Goal: Information Seeking & Learning: Learn about a topic

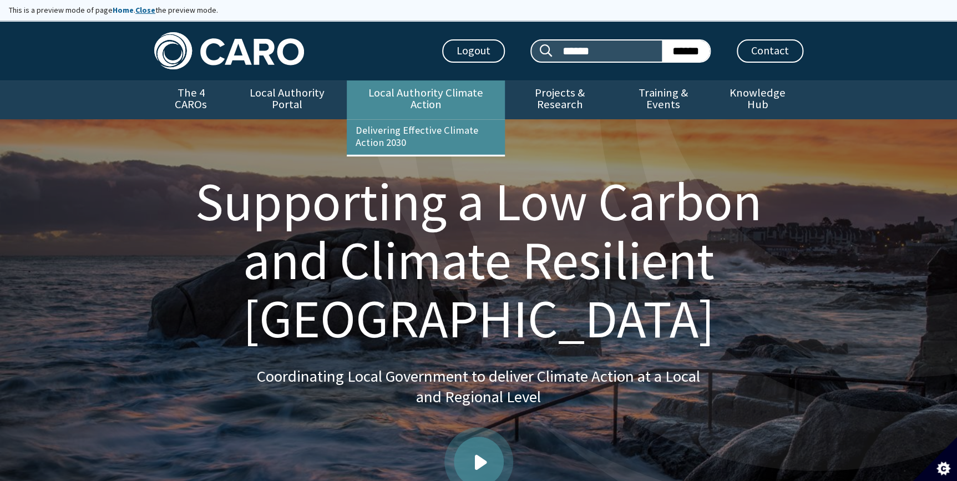
click at [480, 100] on link "Local Authority Climate Action" at bounding box center [426, 99] width 158 height 39
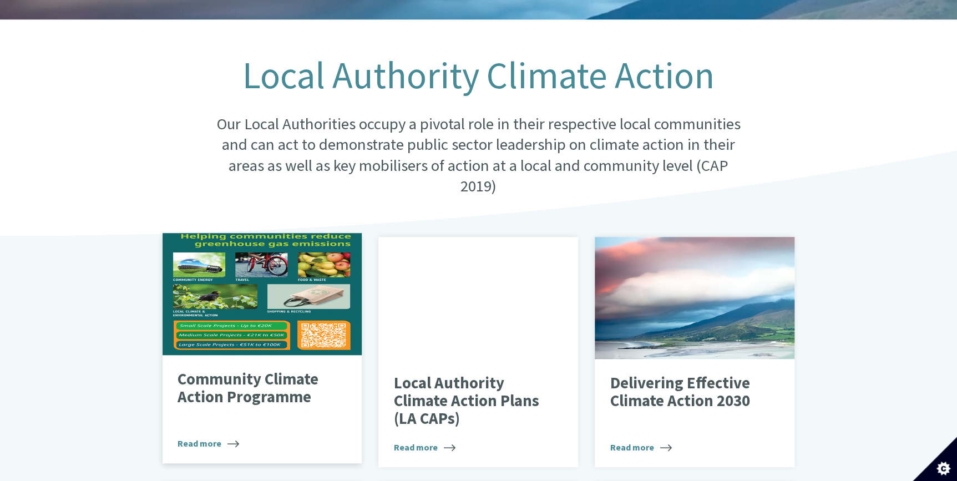
scroll to position [302, 0]
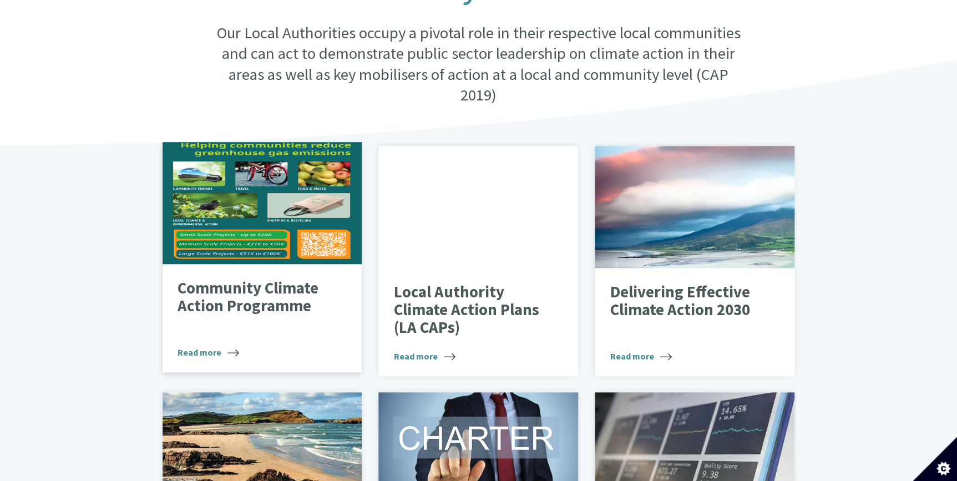
click at [235, 287] on p "Community Climate Action Programme" at bounding box center [253, 296] width 152 height 35
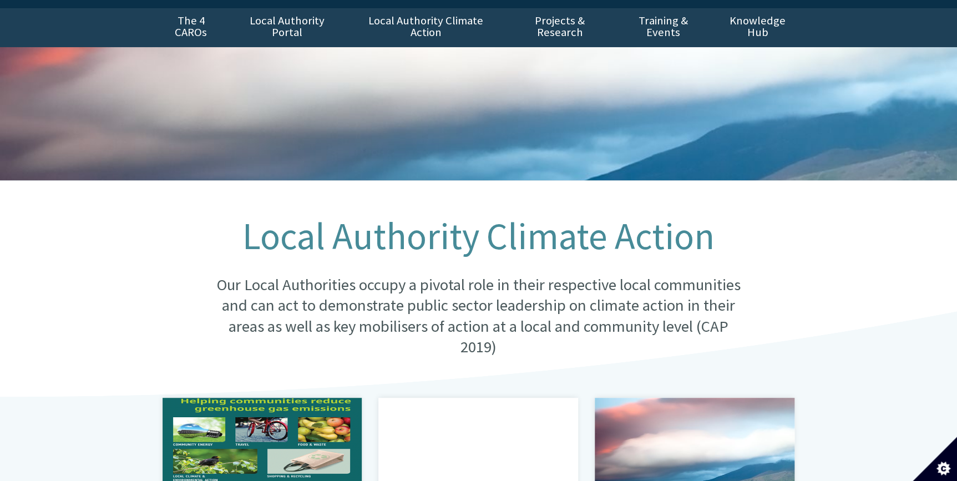
scroll to position [50, 0]
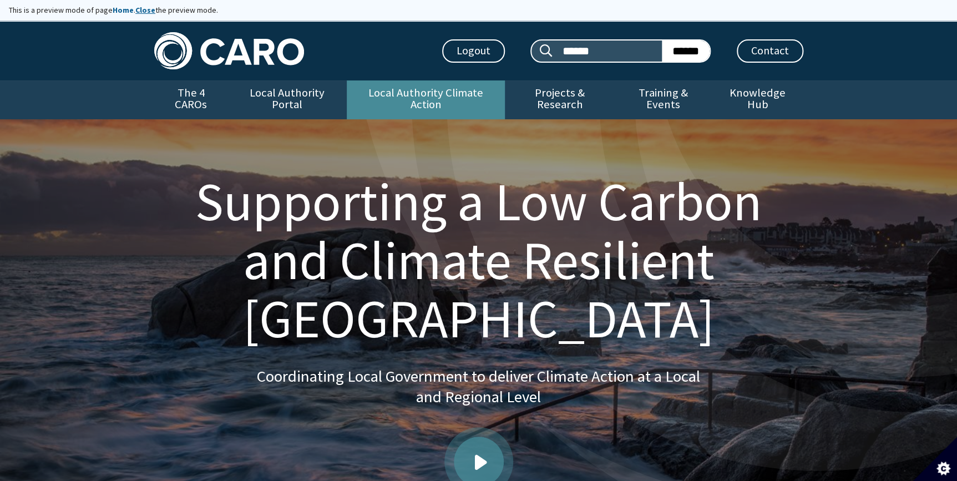
click at [403, 95] on link "Local Authority Climate Action" at bounding box center [426, 99] width 158 height 39
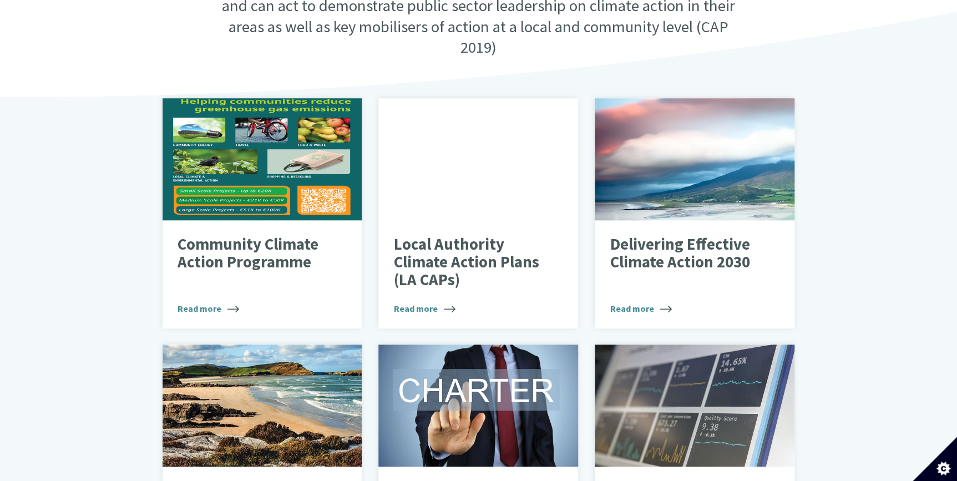
scroll to position [353, 0]
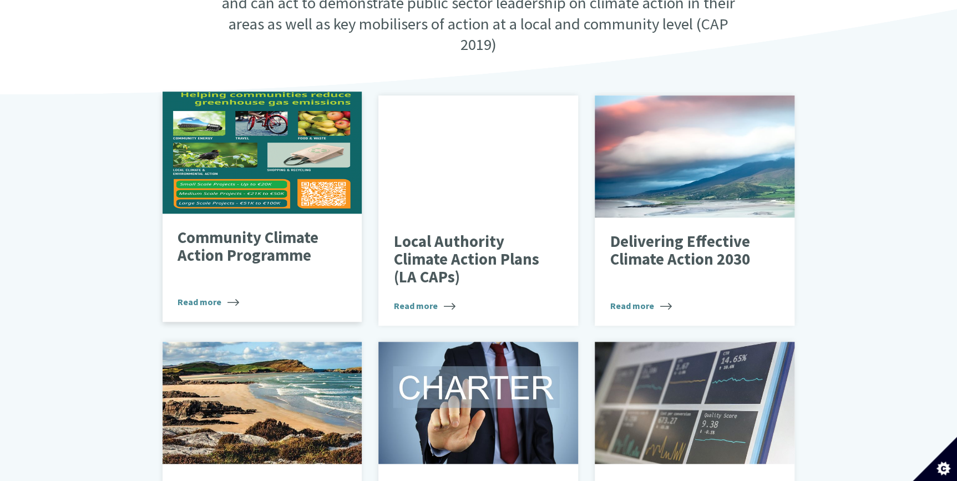
click at [232, 213] on div "Community Climate Action Programme Read more" at bounding box center [262, 267] width 200 height 109
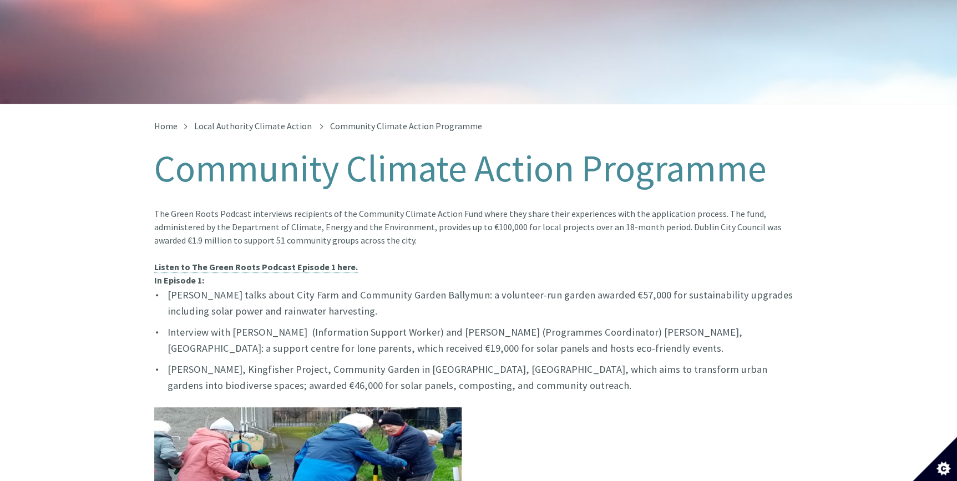
scroll to position [50, 0]
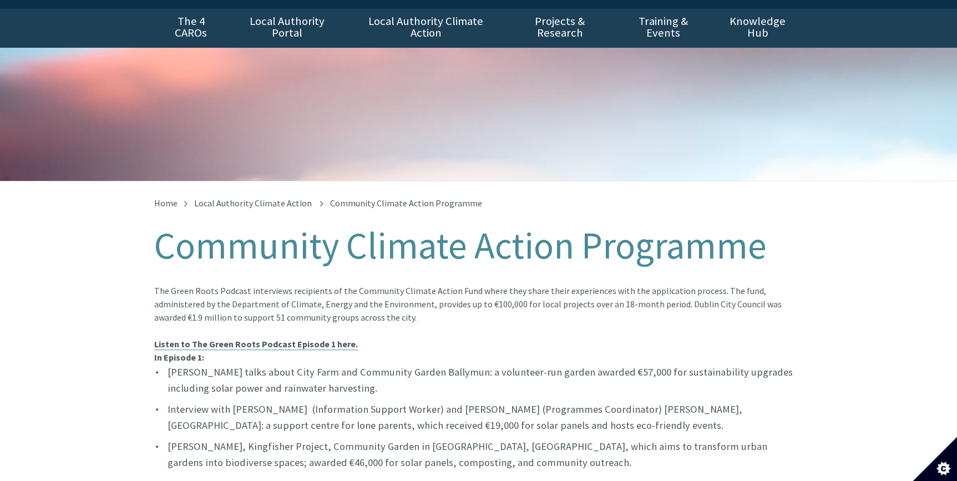
click at [218, 338] on strong "Listen to The Green Roots Podcast Episode 1 here." at bounding box center [256, 343] width 204 height 11
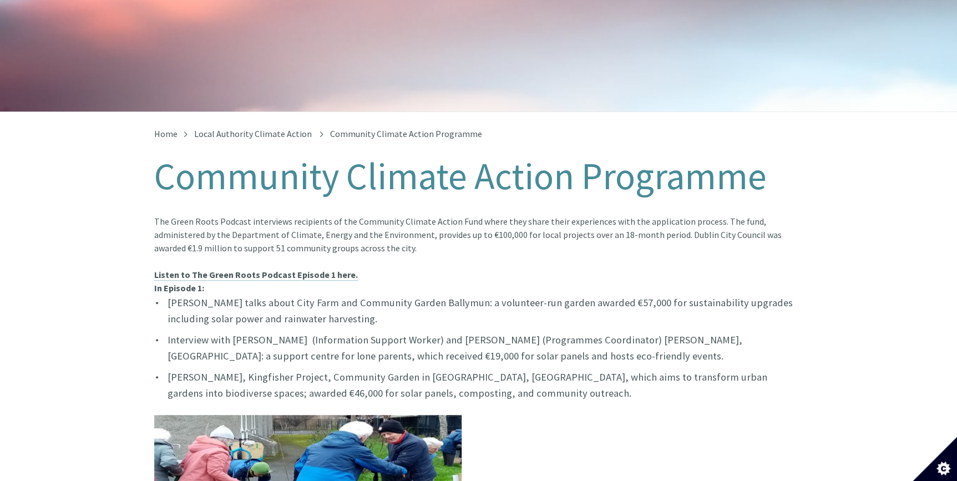
scroll to position [252, 0]
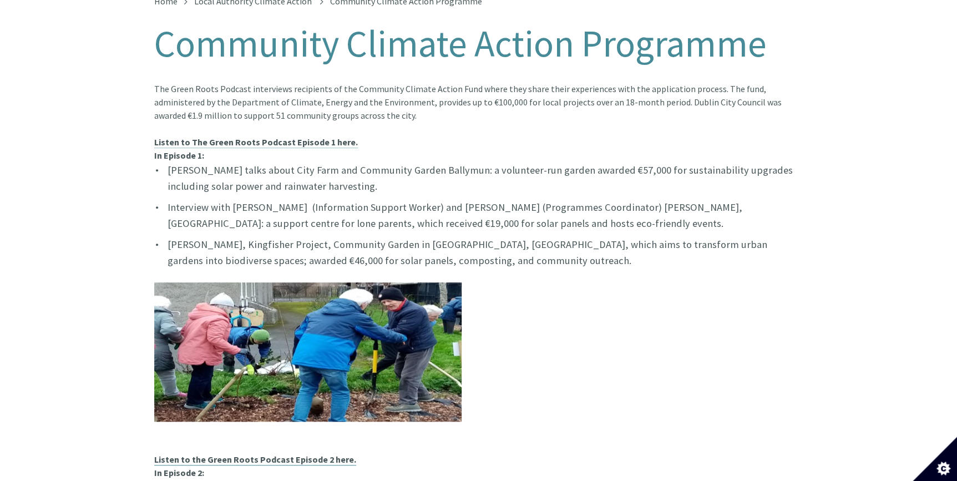
click at [223, 454] on strong "Listen to the Green Roots Podcast Episode 2 here." at bounding box center [255, 459] width 202 height 11
drag, startPoint x: 883, startPoint y: 172, endPoint x: 866, endPoint y: 176, distance: 17.2
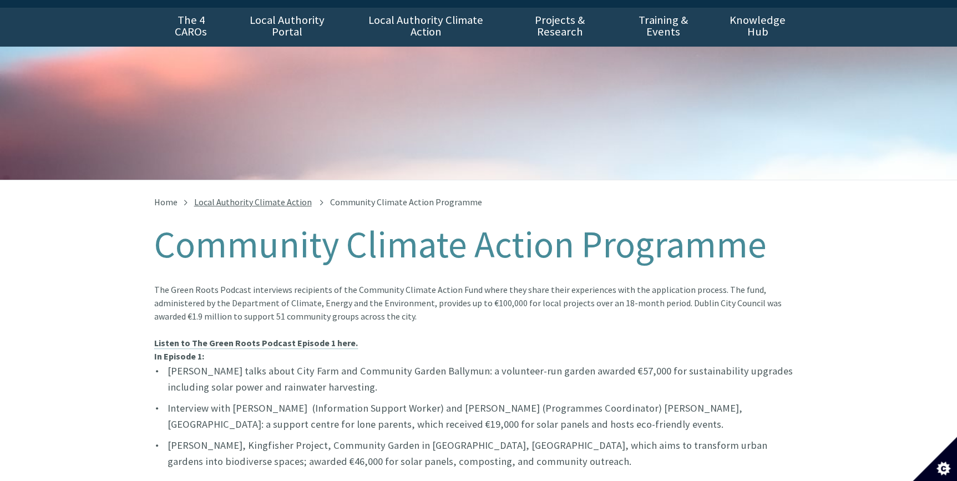
scroll to position [0, 0]
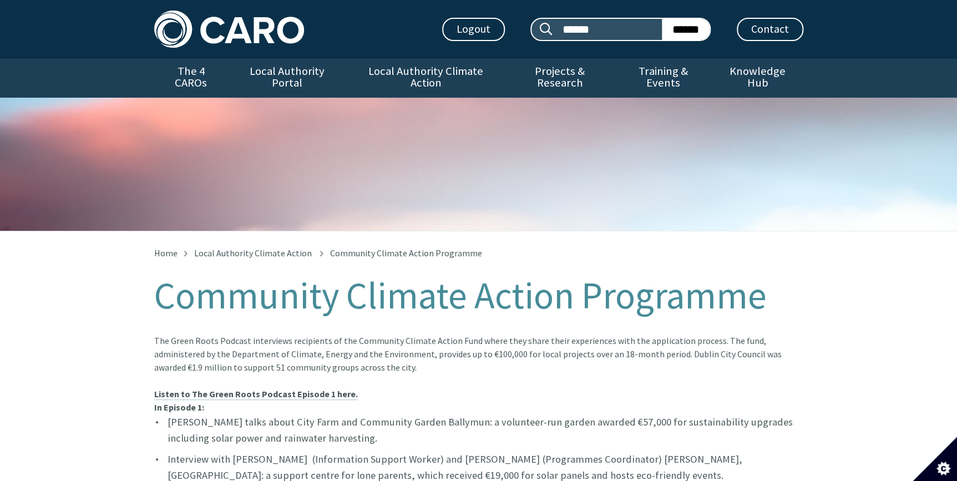
click at [351, 247] on span "Community Climate Action Programme" at bounding box center [406, 252] width 152 height 11
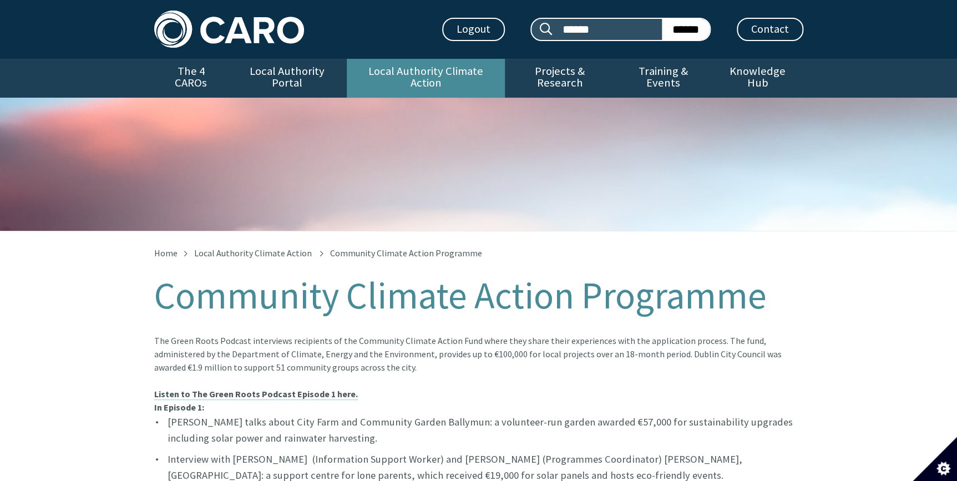
click at [395, 72] on link "Local Authority Climate Action" at bounding box center [426, 78] width 158 height 39
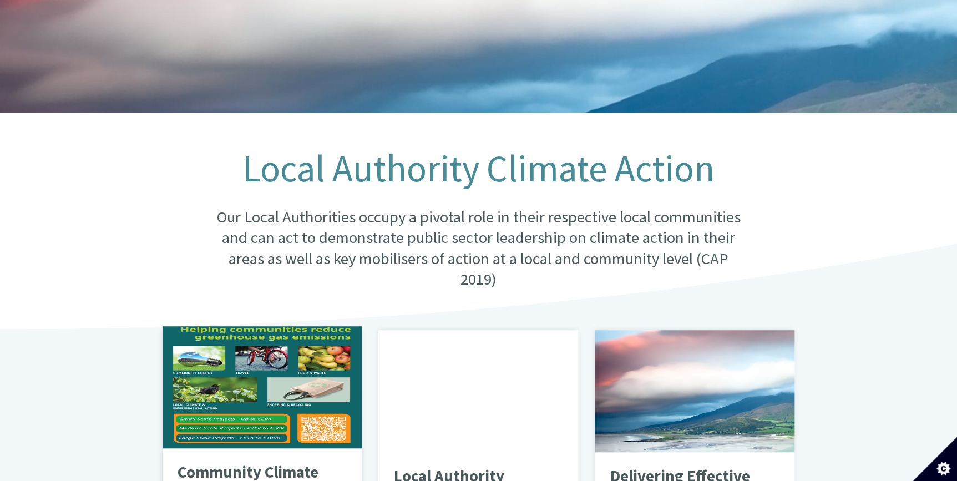
scroll to position [252, 0]
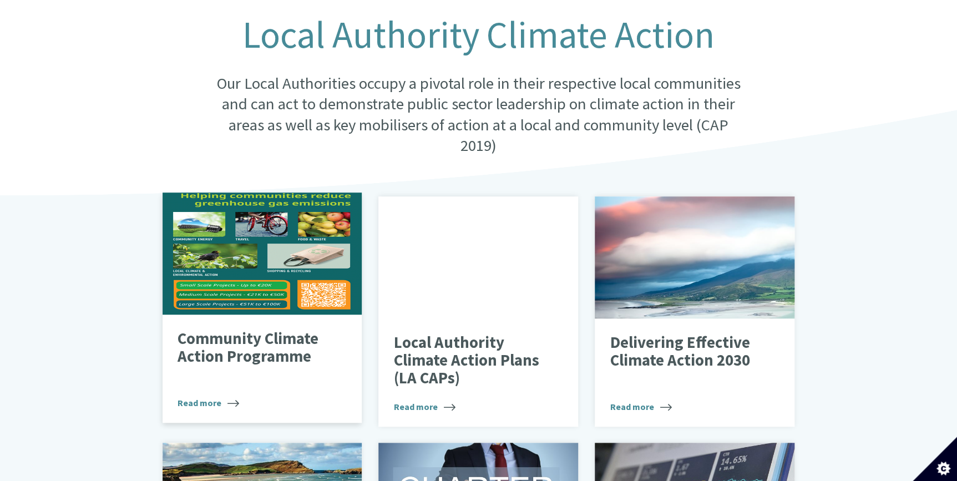
click at [260, 263] on div "Images of community climate action poster including a pedal bike and vegetables." at bounding box center [262, 253] width 200 height 122
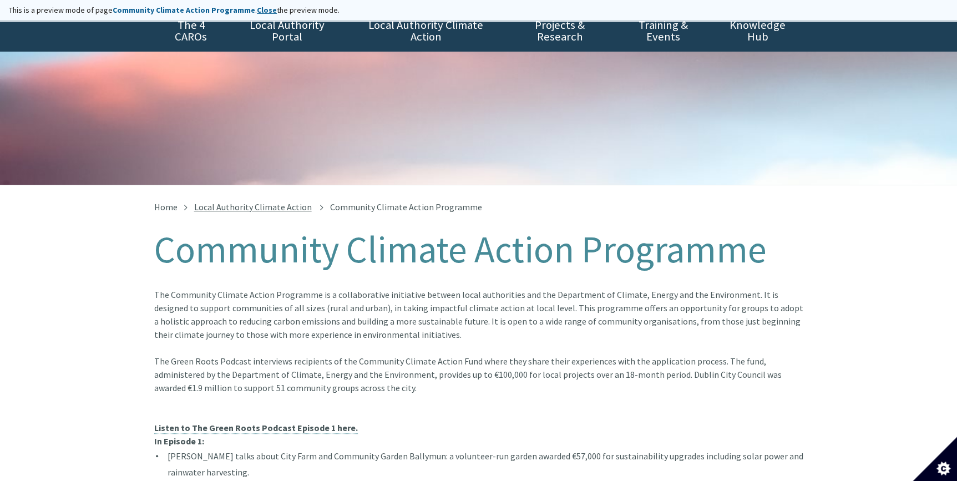
scroll to position [50, 0]
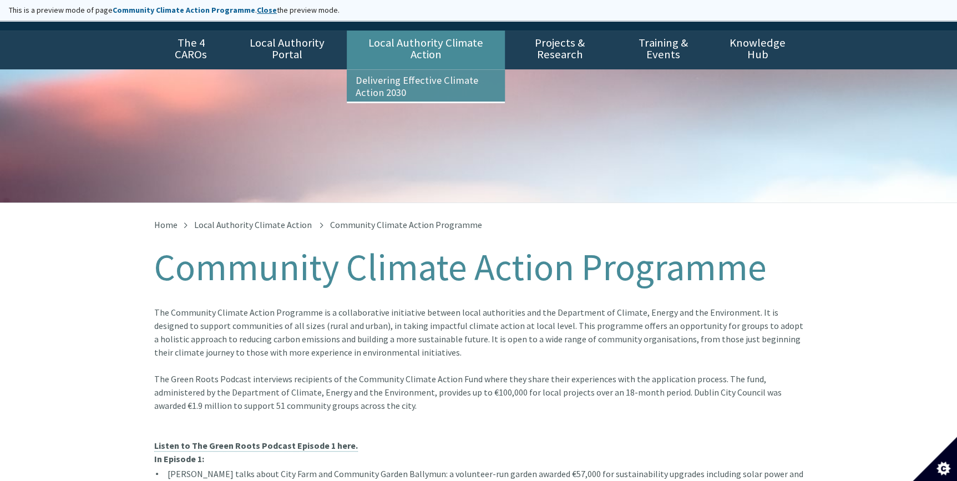
click at [467, 42] on link "Local Authority Climate Action" at bounding box center [426, 49] width 158 height 39
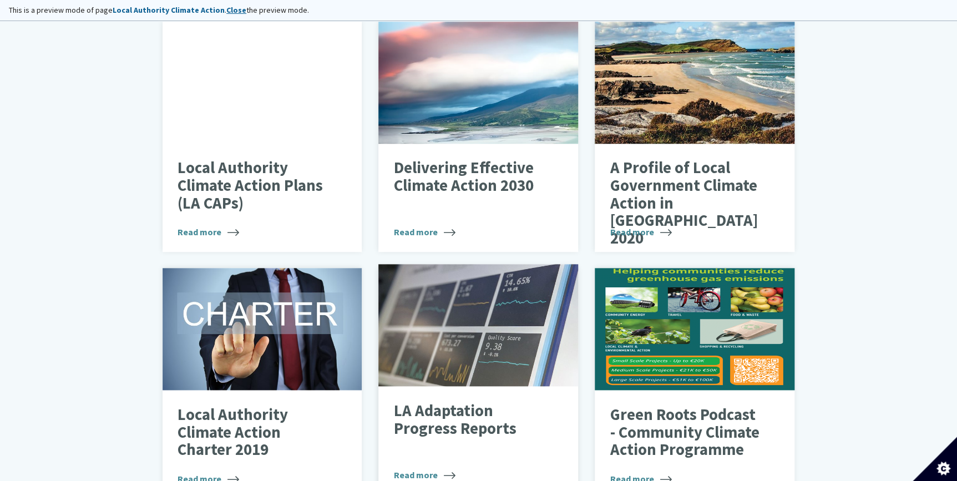
scroll to position [504, 0]
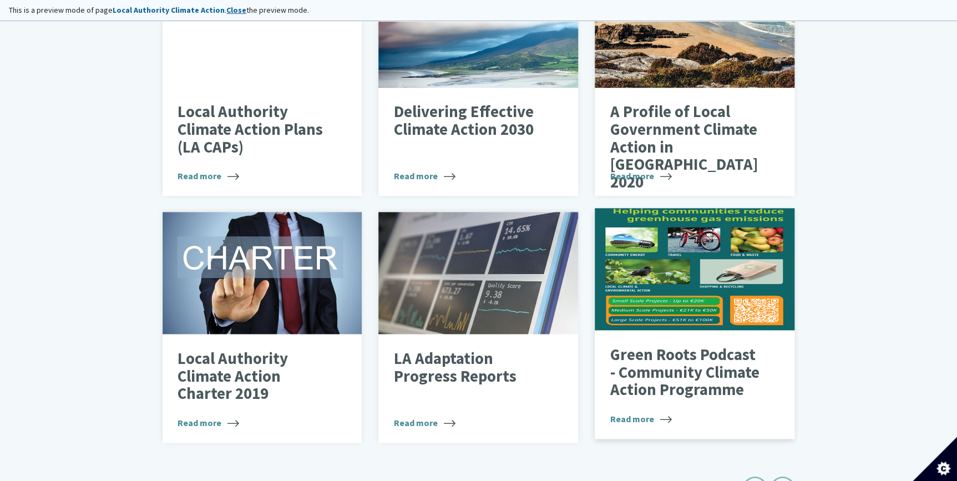
click at [680, 371] on p "Green Roots Podcast - Community Climate Action Programme" at bounding box center [686, 372] width 152 height 53
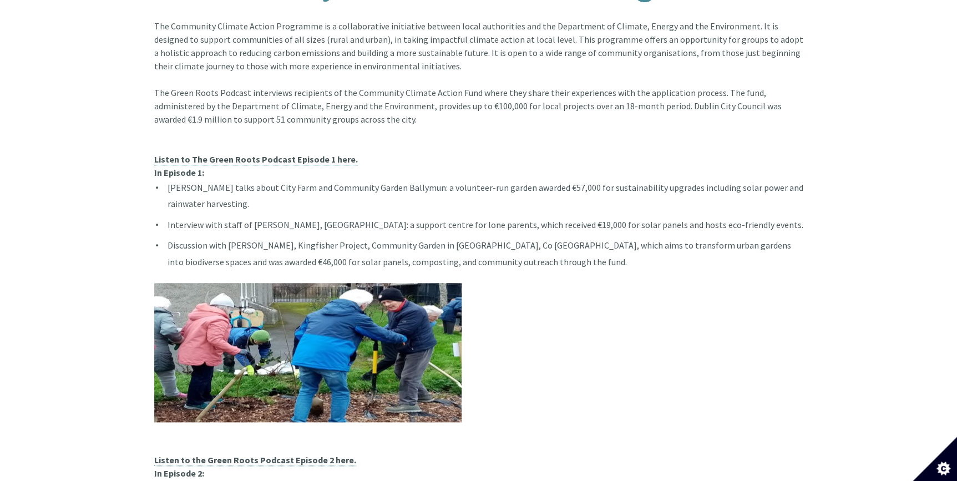
scroll to position [302, 0]
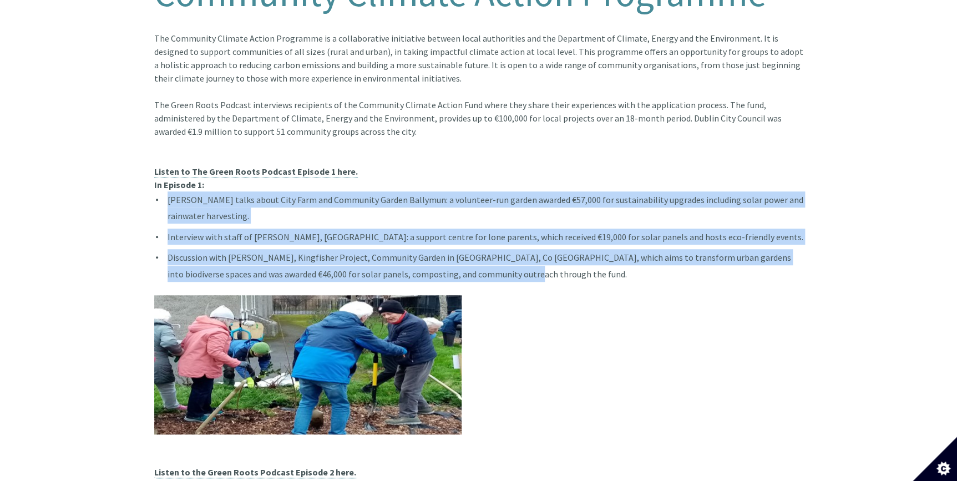
drag, startPoint x: 500, startPoint y: 263, endPoint x: 166, endPoint y: 186, distance: 342.6
click at [166, 191] on ul "Stephen Hayden talks about City Farm and Community Garden Ballymun: a volunteer…" at bounding box center [478, 236] width 649 height 90
drag, startPoint x: 166, startPoint y: 186, endPoint x: 199, endPoint y: 205, distance: 38.0
click at [199, 205] on span "Stephen Hayden talks about City Farm and Community Garden Ballymun: a volunteer…" at bounding box center [484, 207] width 635 height 27
drag, startPoint x: 154, startPoint y: 172, endPoint x: 504, endPoint y: 266, distance: 362.8
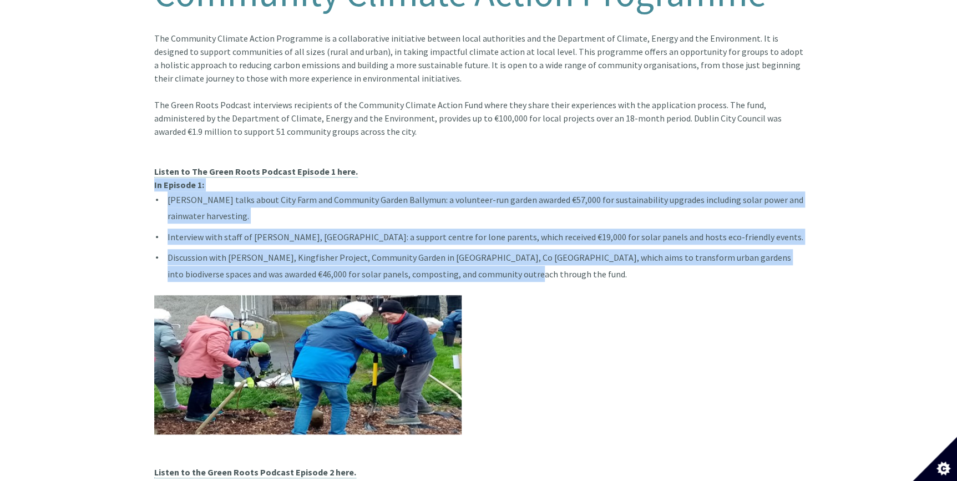
copy article "In Episode 1: Stephen Hayden talks about City Farm and Community Garden Ballymu…"
click at [169, 191] on li "Stephen Hayden talks about City Farm and Community Garden Ballymun: a volunteer…" at bounding box center [478, 207] width 649 height 33
drag, startPoint x: 508, startPoint y: 260, endPoint x: 205, endPoint y: 172, distance: 315.9
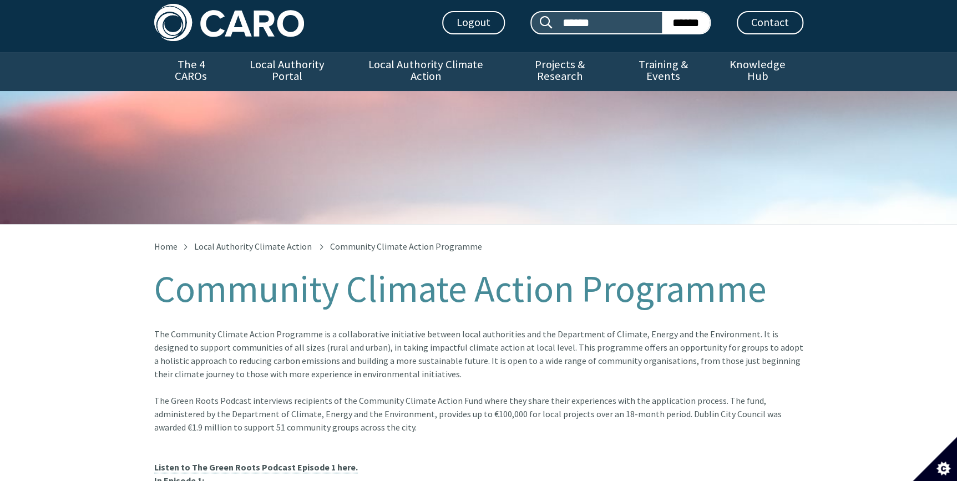
scroll to position [0, 0]
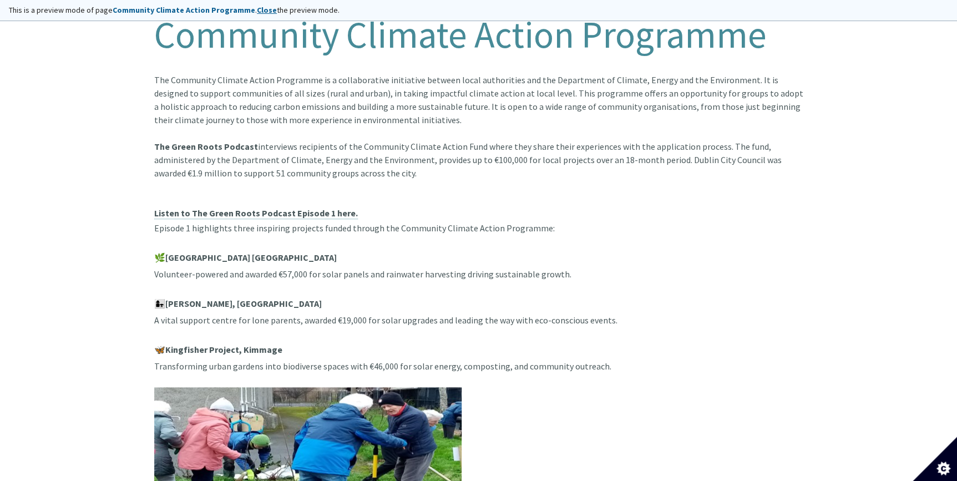
scroll to position [252, 0]
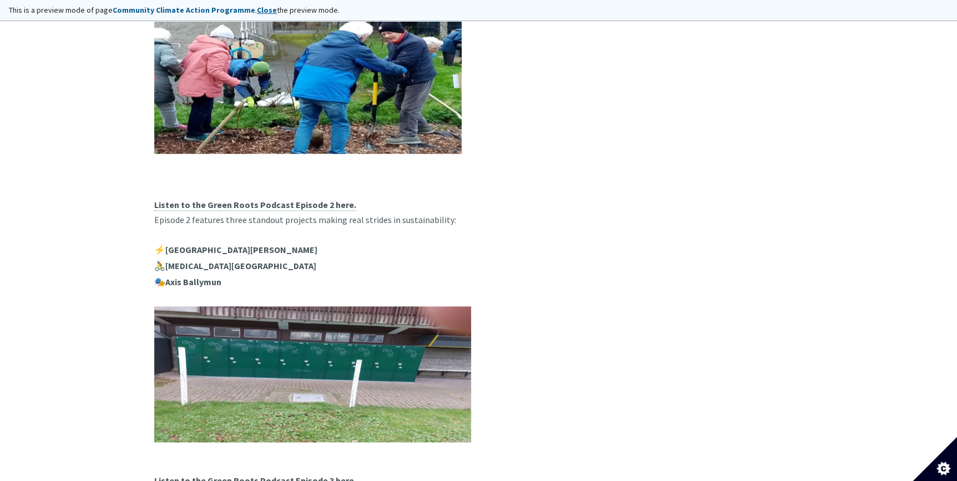
scroll to position [340, 0]
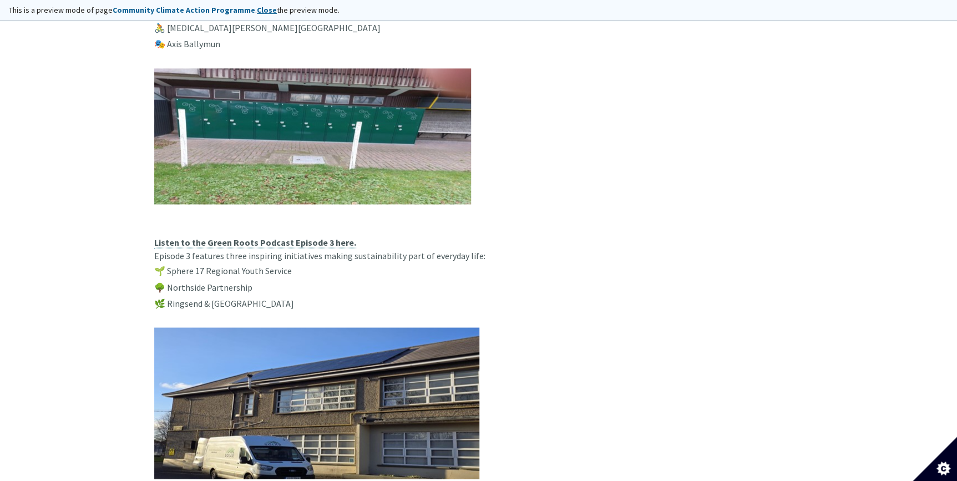
scroll to position [852, 0]
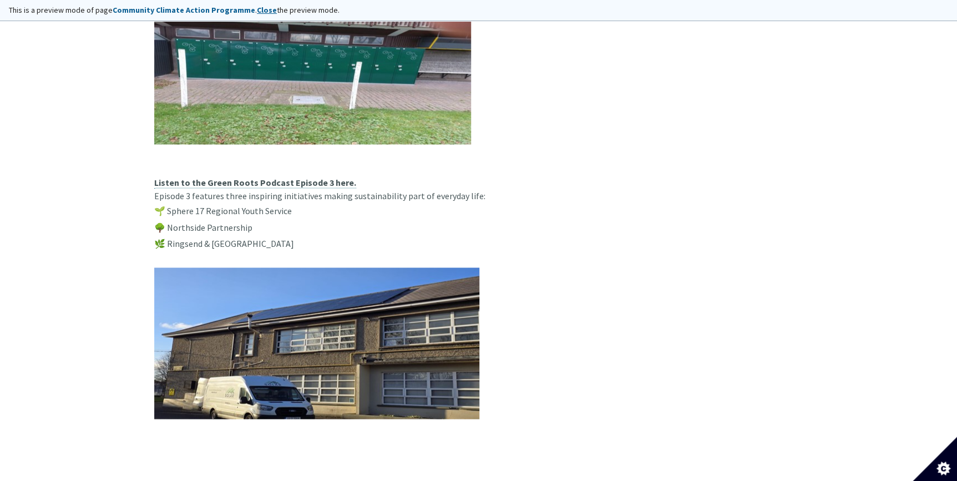
scroll to position [741, 0]
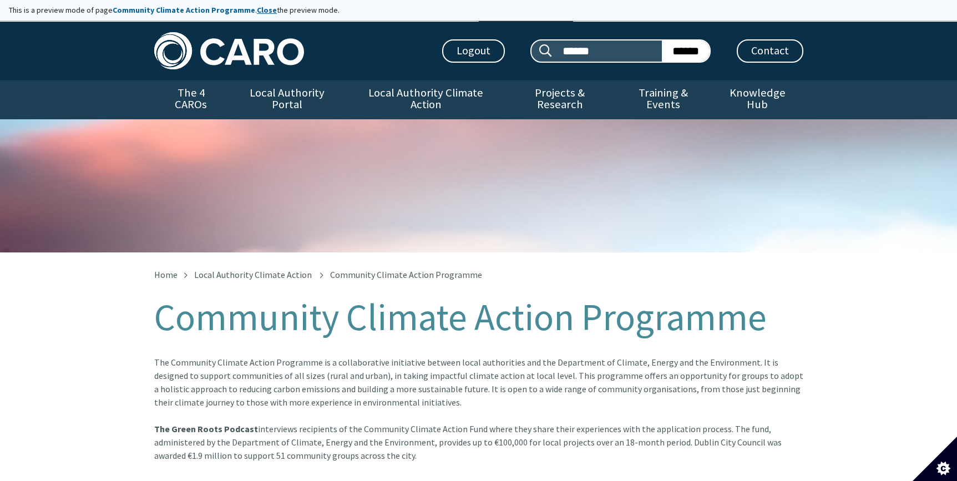
scroll to position [750, 0]
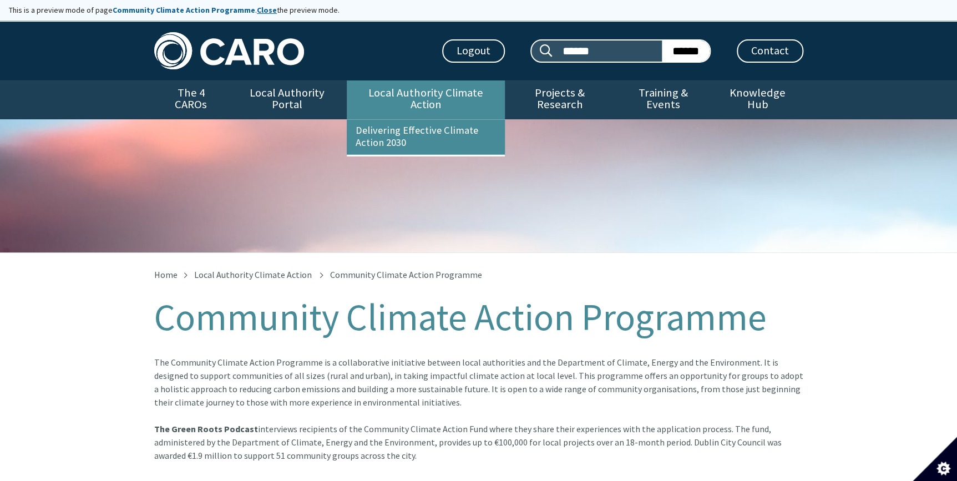
click at [440, 98] on link "Local Authority Climate Action" at bounding box center [426, 99] width 158 height 39
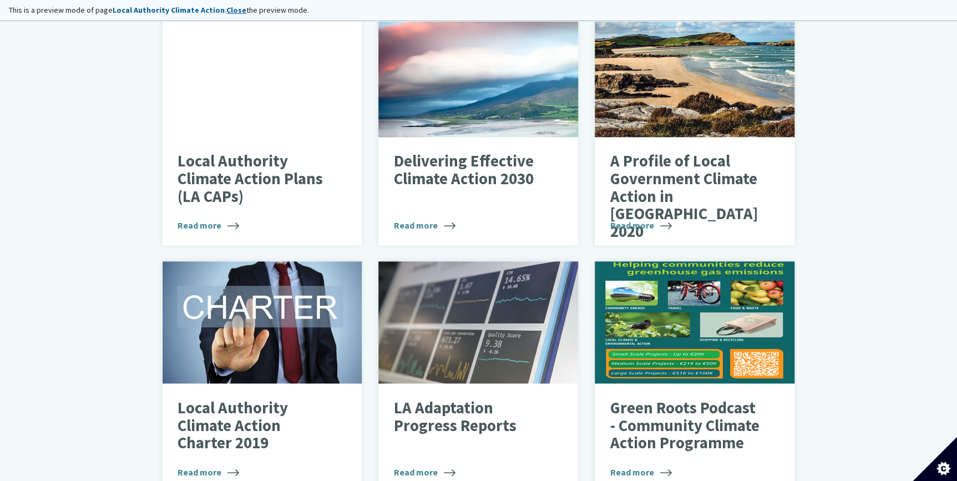
scroll to position [504, 0]
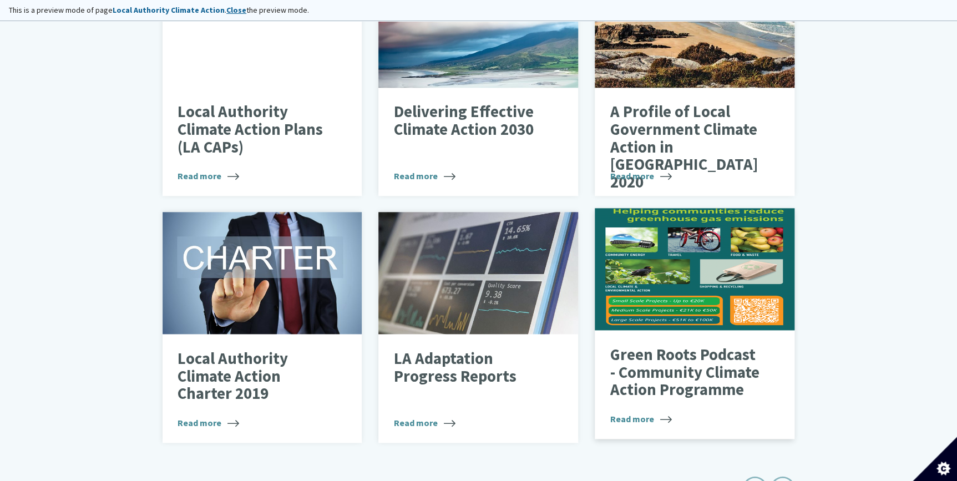
click at [683, 292] on div "Images of community climate action poster including a pedal bike and vegetables." at bounding box center [694, 269] width 200 height 122
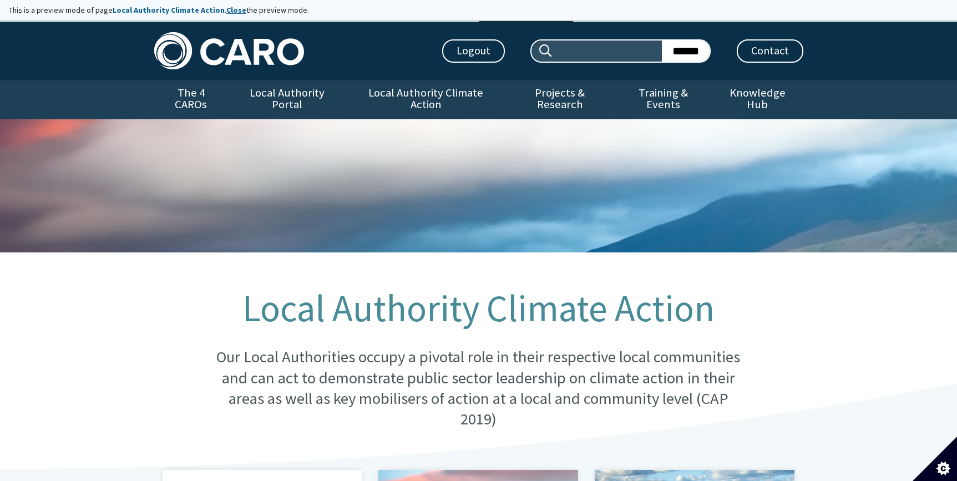
scroll to position [504, 0]
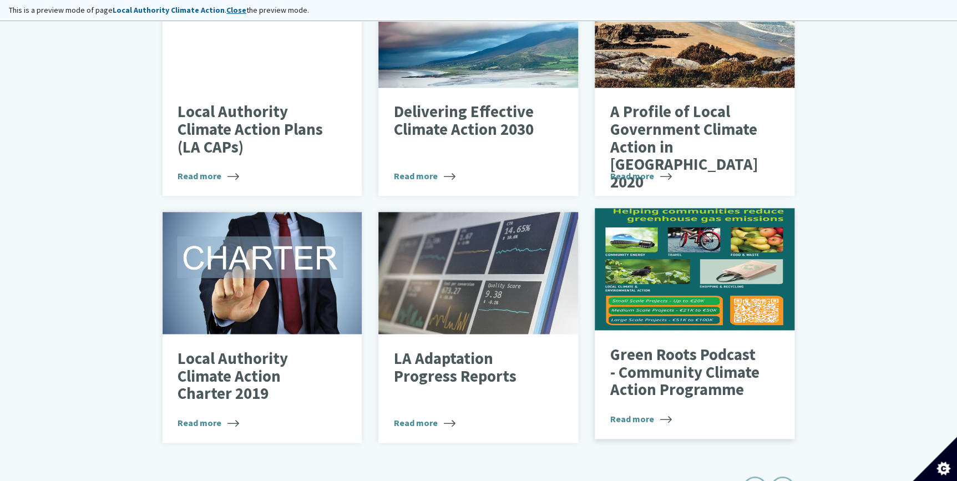
click at [698, 366] on p "Green Roots Podcast - Community Climate Action Programme" at bounding box center [686, 372] width 152 height 53
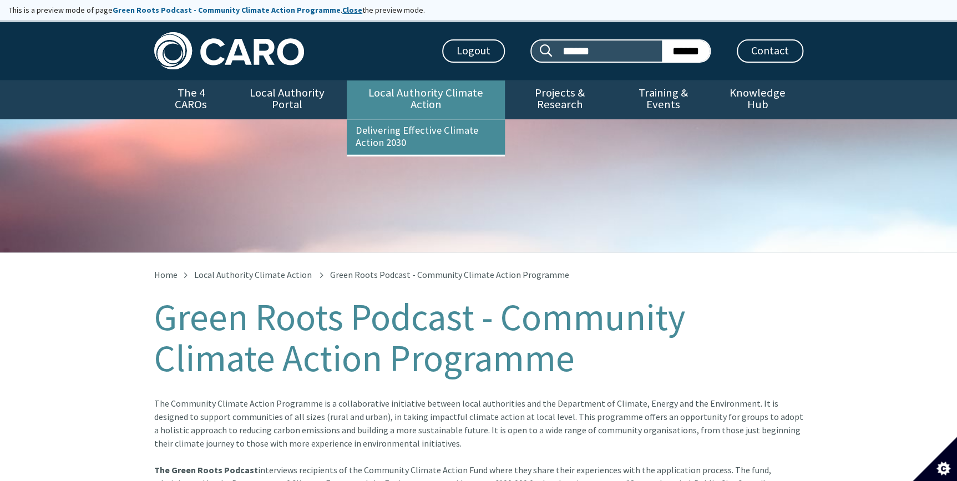
click at [411, 100] on link "Local Authority Climate Action" at bounding box center [426, 99] width 158 height 39
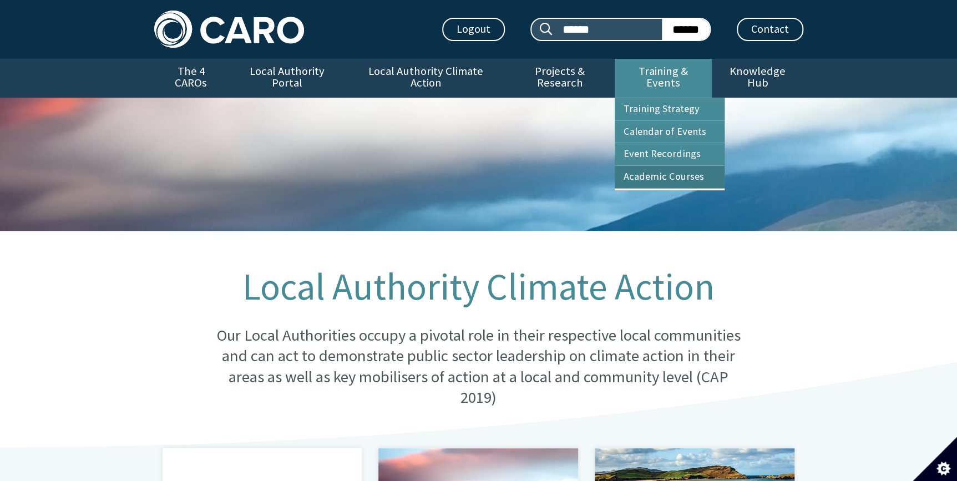
click at [652, 166] on link "Academic Courses" at bounding box center [669, 177] width 110 height 22
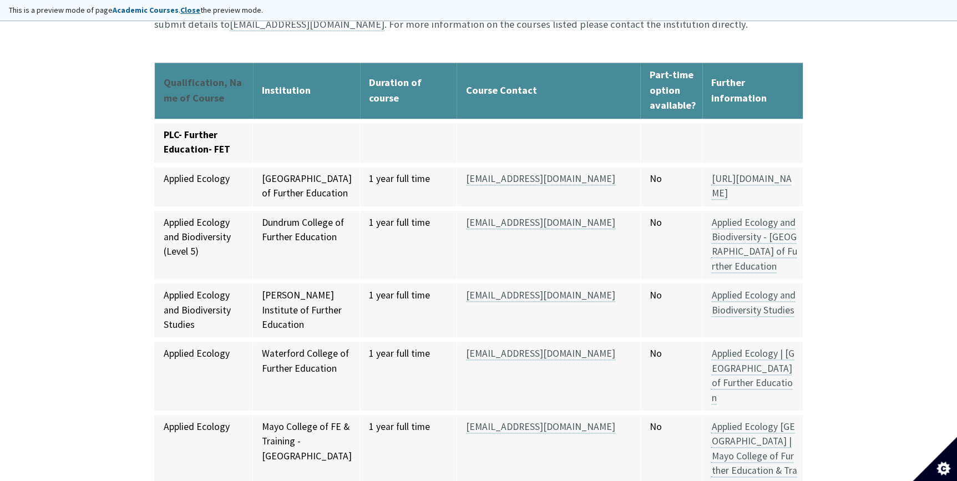
scroll to position [151, 0]
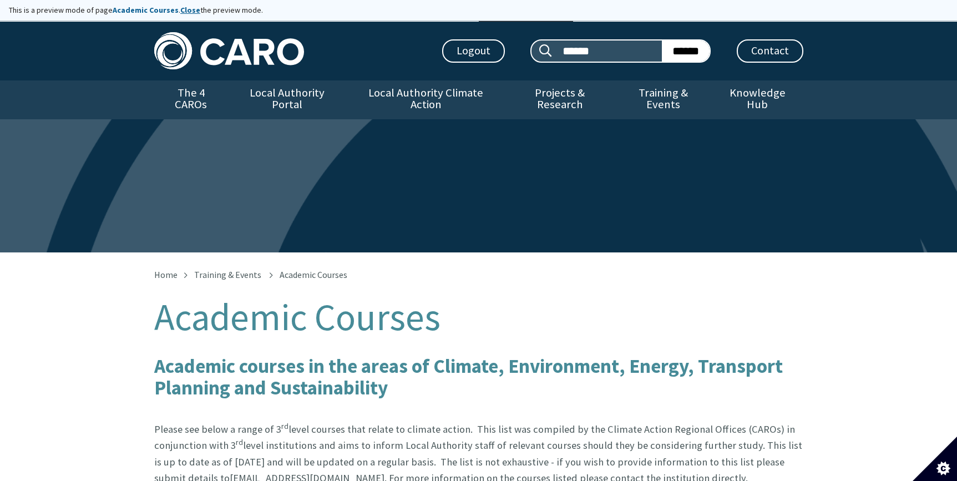
scroll to position [151, 0]
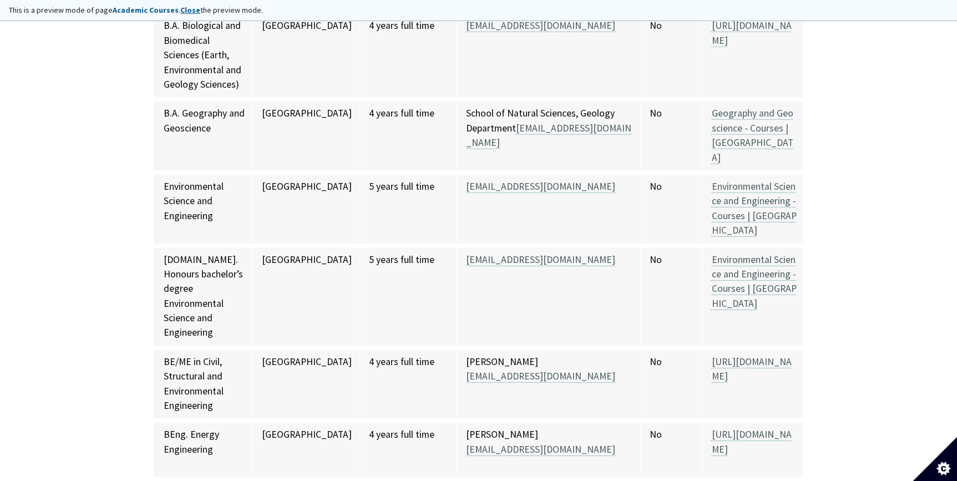
scroll to position [3579, 0]
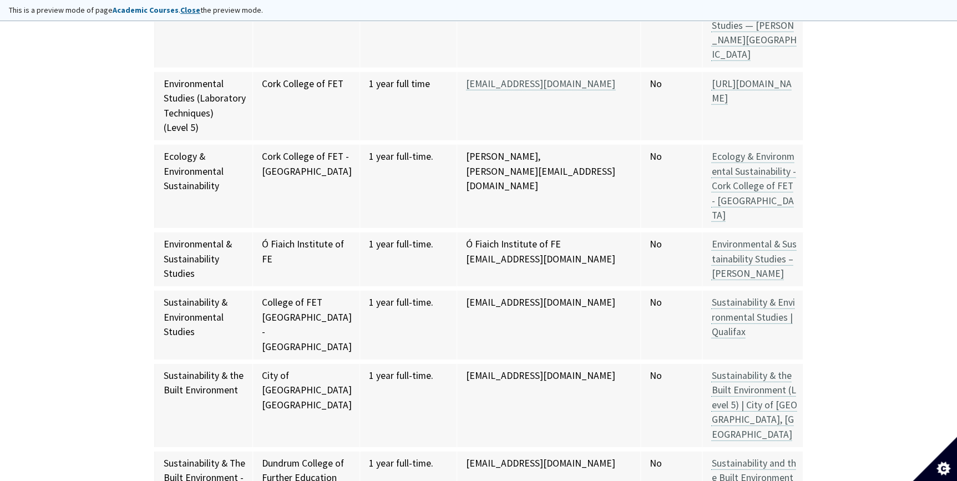
scroll to position [1110, 0]
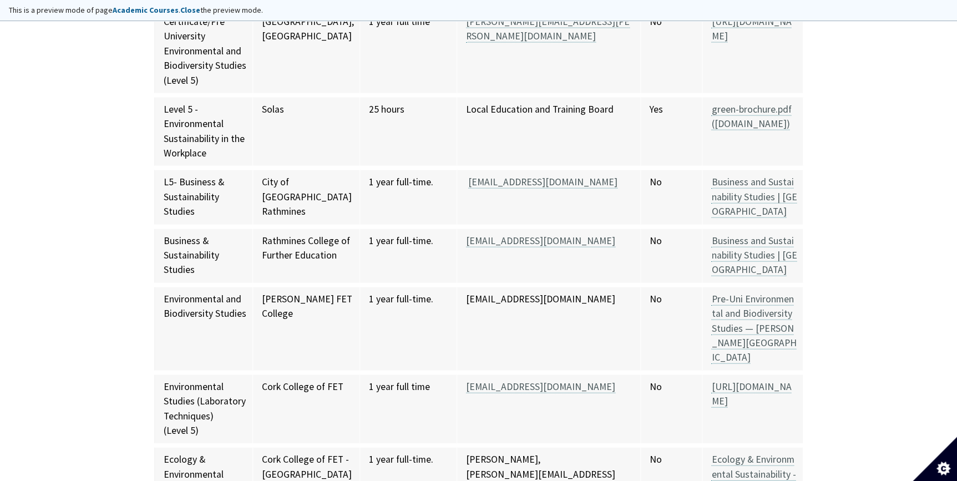
click at [185, 12] on link "Close" at bounding box center [190, 10] width 20 height 10
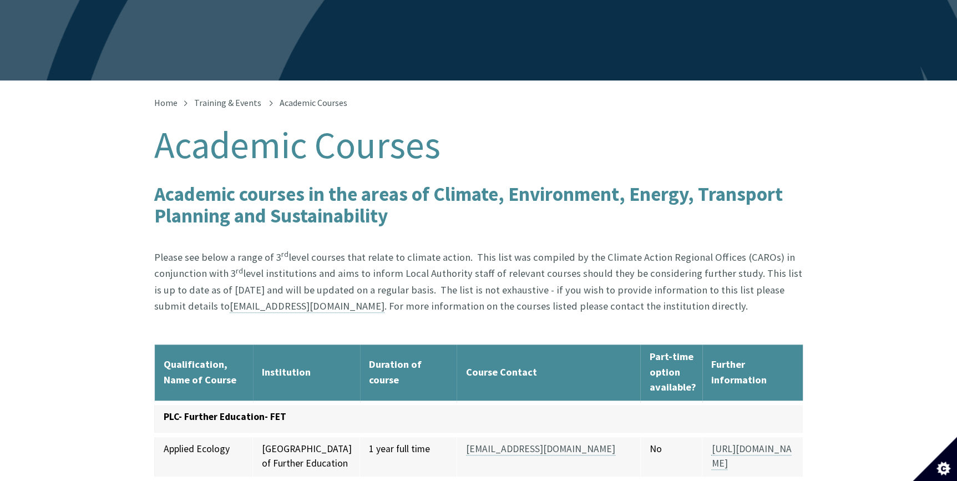
scroll to position [151, 0]
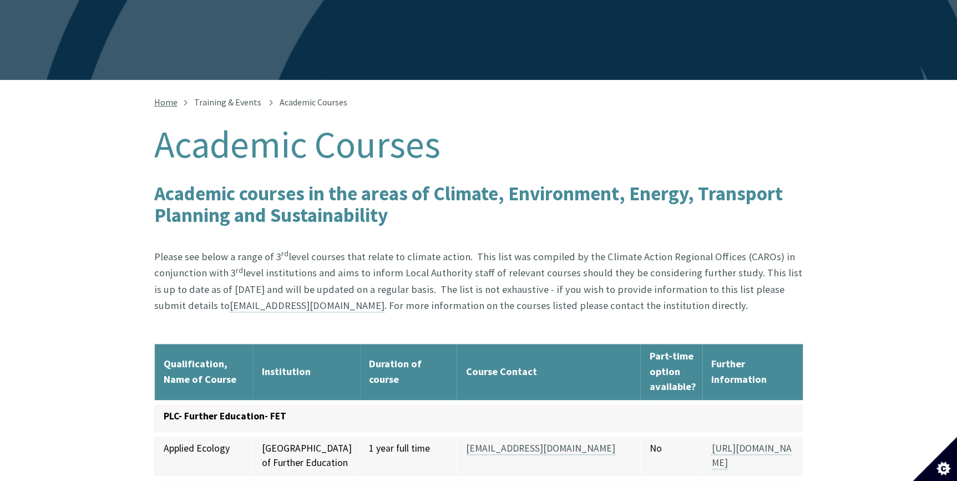
click at [156, 96] on link "Home" at bounding box center [165, 101] width 23 height 11
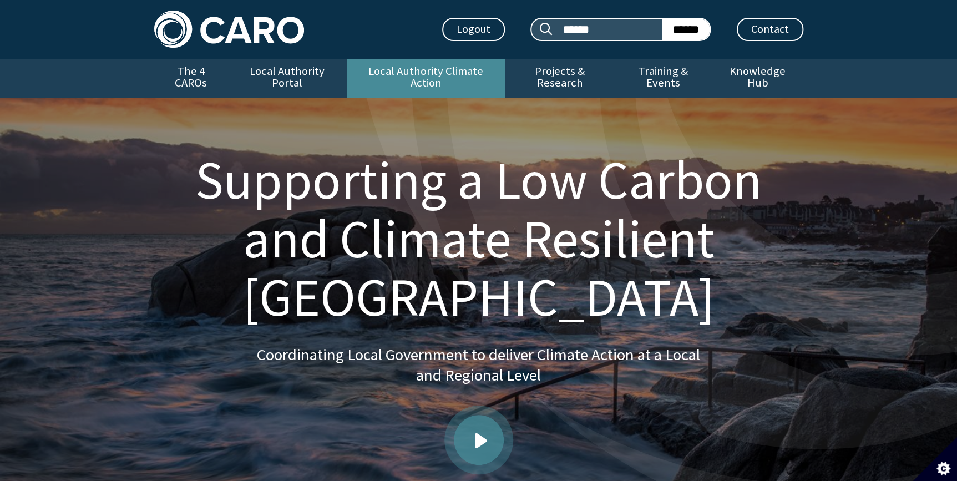
click at [442, 68] on link "Local Authority Climate Action" at bounding box center [426, 78] width 158 height 39
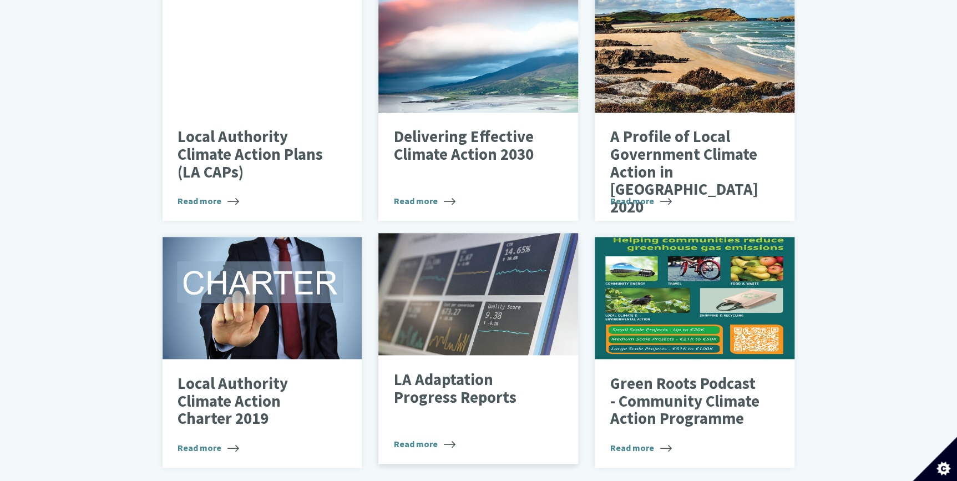
scroll to position [454, 0]
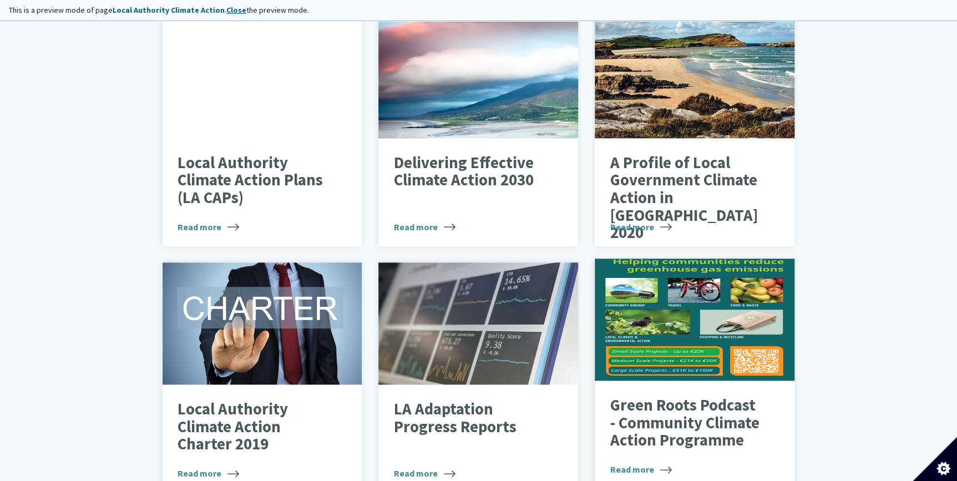
scroll to position [454, 0]
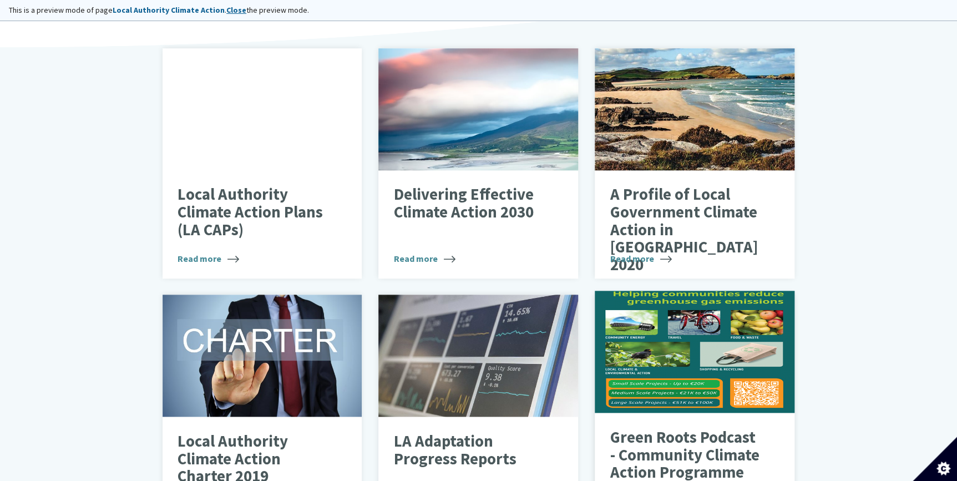
scroll to position [555, 0]
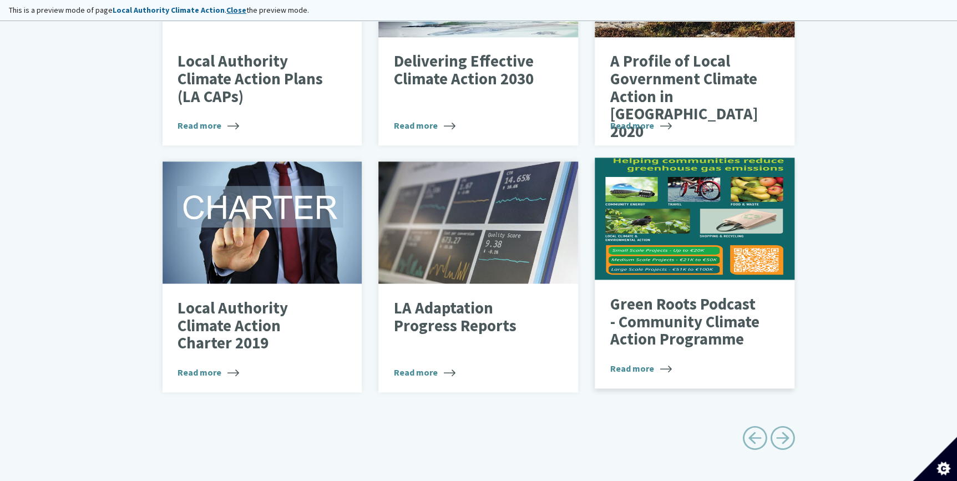
click at [659, 296] on p "Green Roots Podcast - Community Climate Action Programme" at bounding box center [686, 322] width 152 height 53
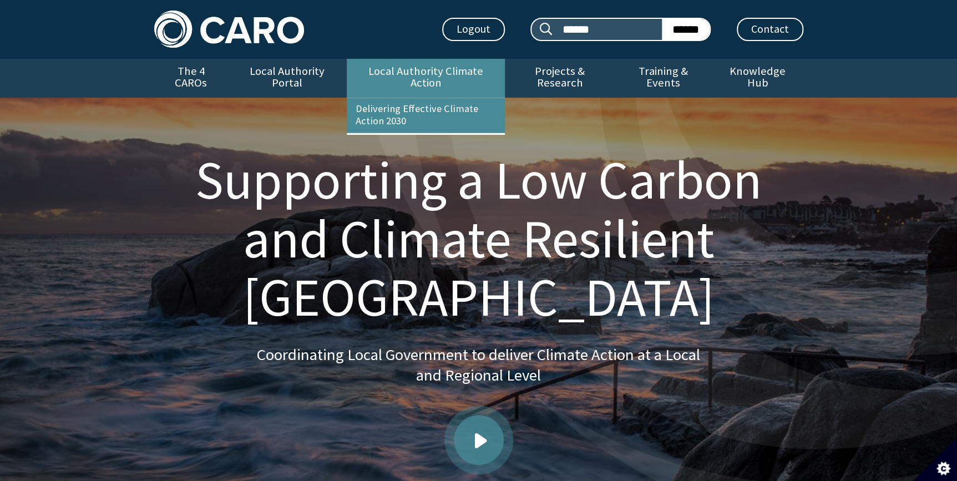
click at [444, 63] on link "Local Authority Climate Action" at bounding box center [426, 78] width 158 height 39
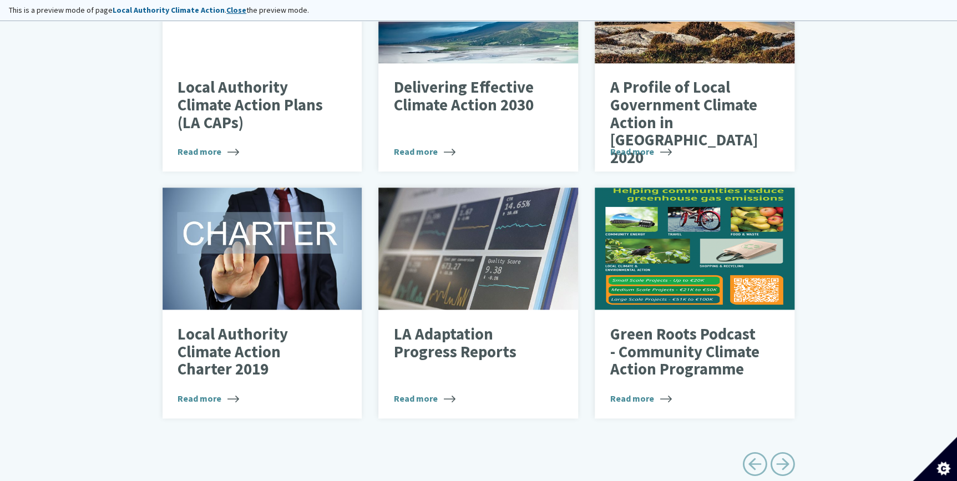
scroll to position [604, 0]
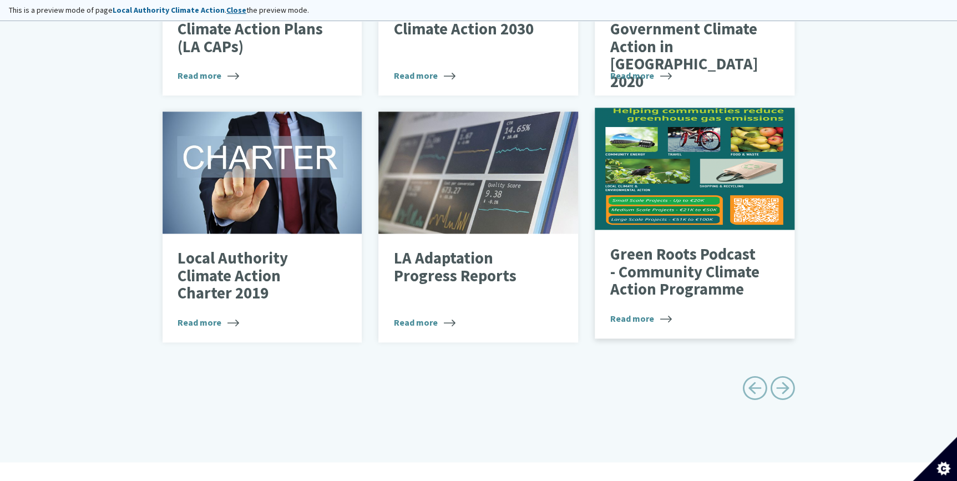
click at [632, 312] on span "Read more" at bounding box center [641, 318] width 62 height 13
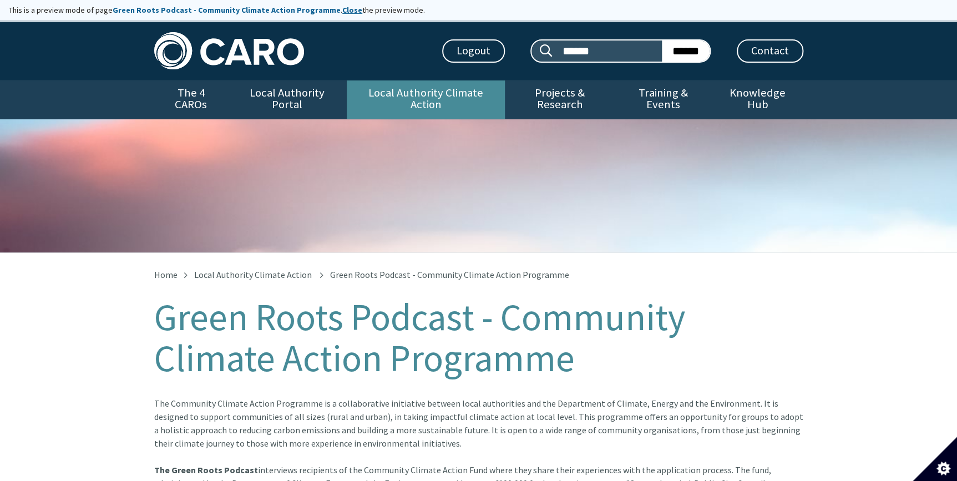
click at [434, 91] on link "Local Authority Climate Action" at bounding box center [426, 99] width 158 height 39
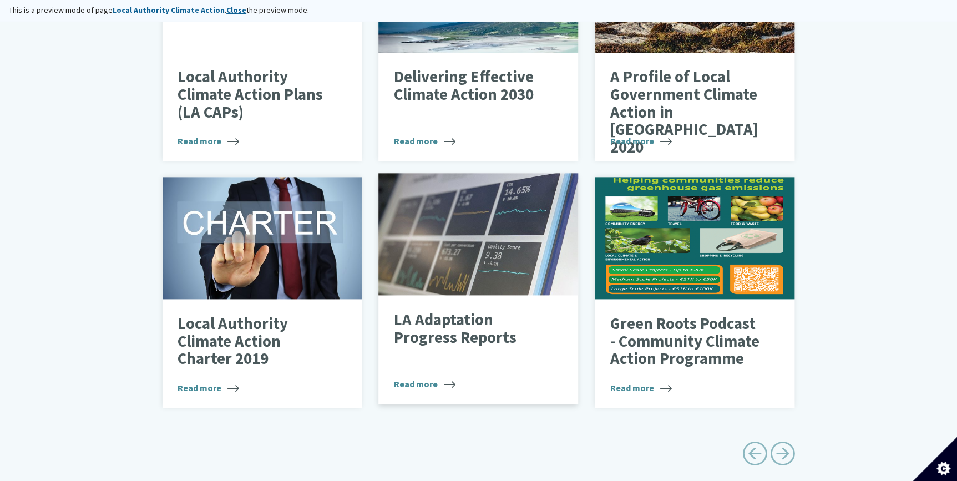
scroll to position [555, 0]
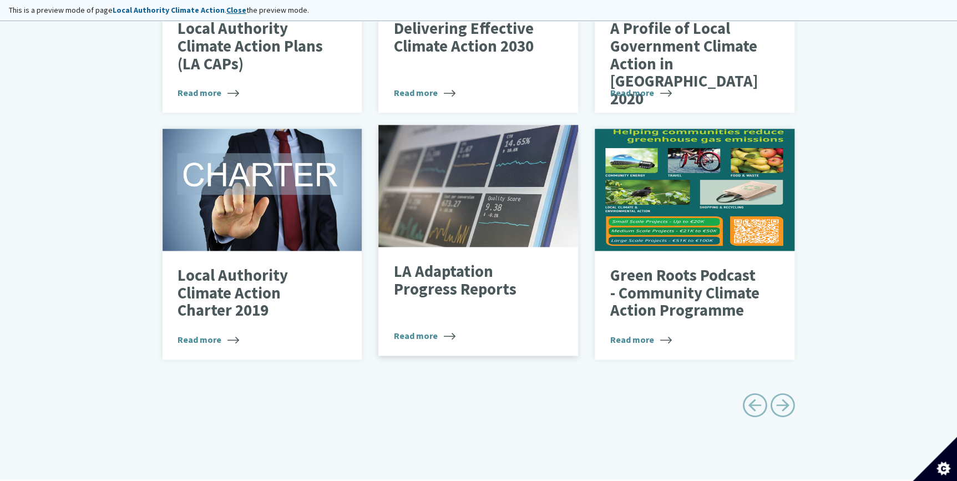
scroll to position [655, 0]
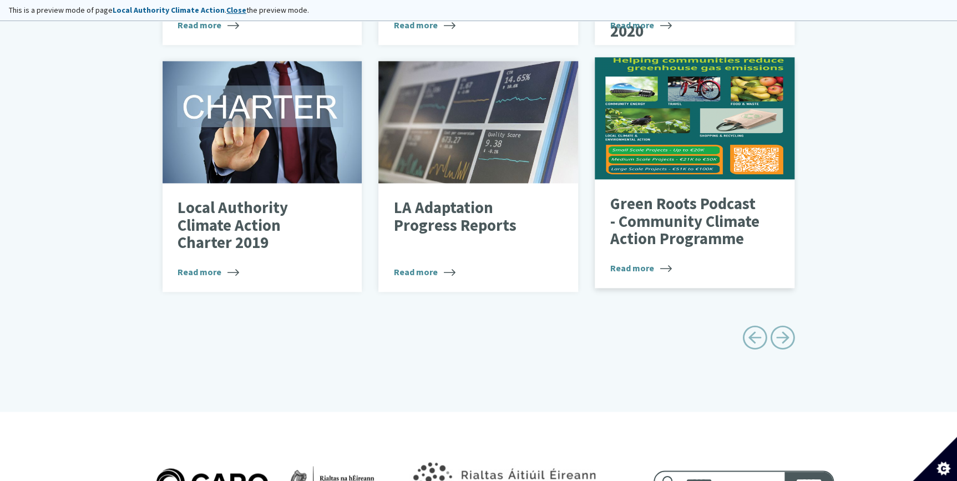
click at [690, 227] on p "Green Roots Podcast - Community Climate Action Programme" at bounding box center [686, 221] width 152 height 53
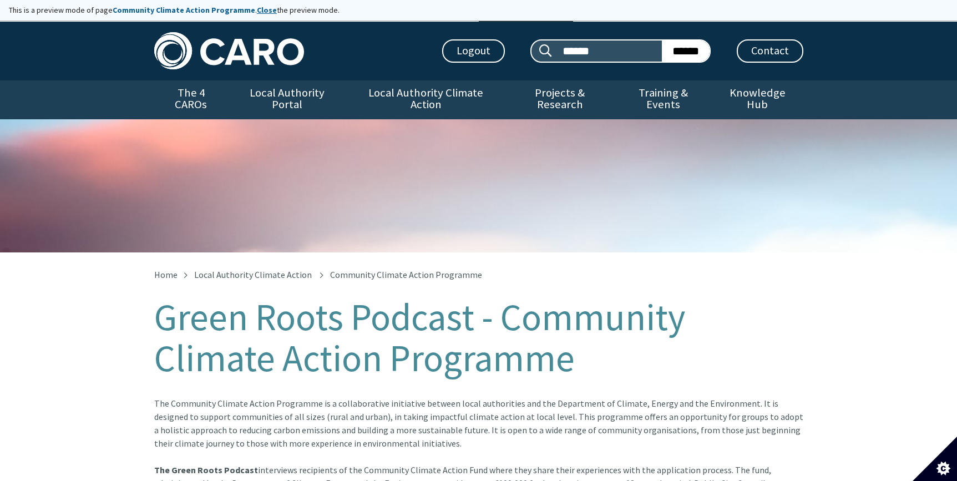
scroll to position [22, 0]
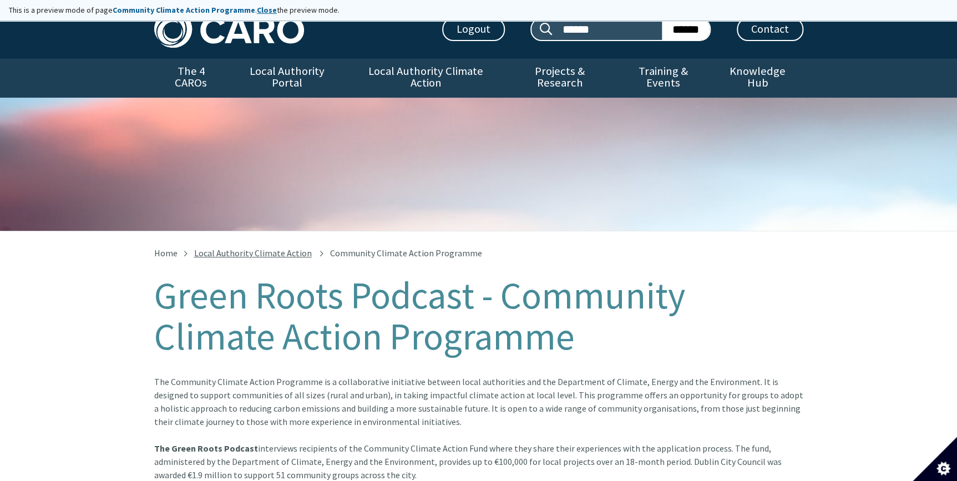
click at [236, 247] on link "Local Authority Climate Action" at bounding box center [253, 252] width 118 height 11
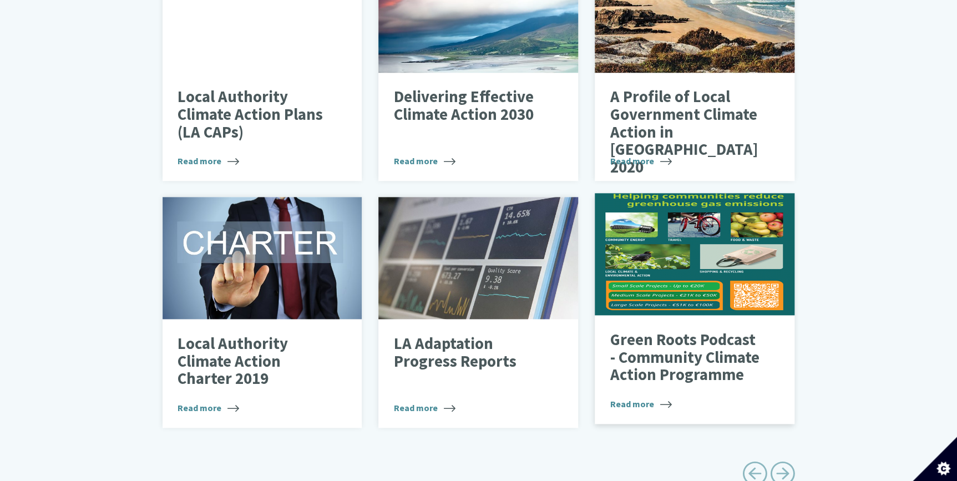
scroll to position [504, 0]
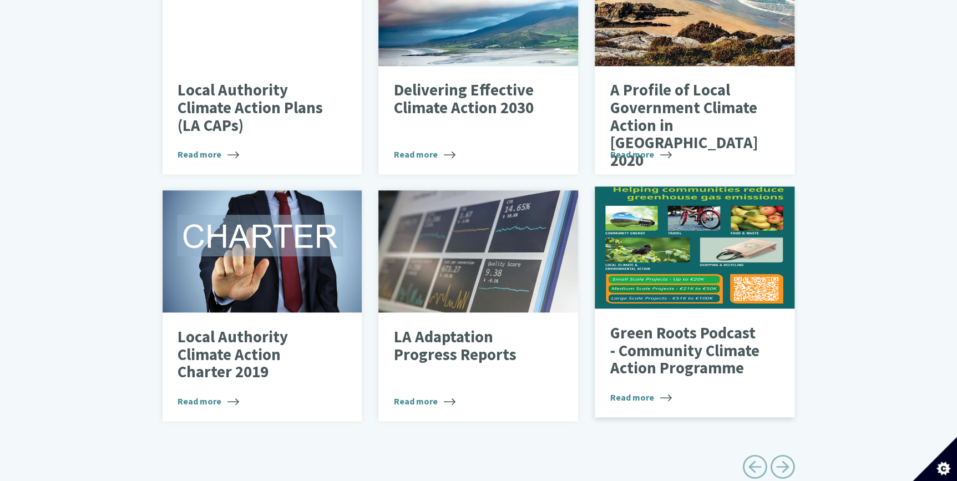
click at [649, 339] on p "Green Roots Podcast - Community Climate Action Programme" at bounding box center [686, 350] width 152 height 53
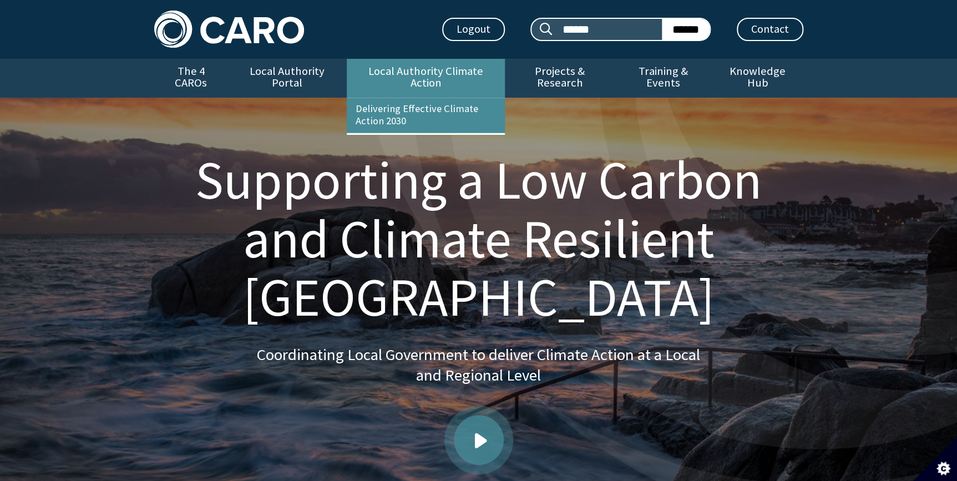
click at [369, 68] on link "Local Authority Climate Action" at bounding box center [426, 78] width 158 height 39
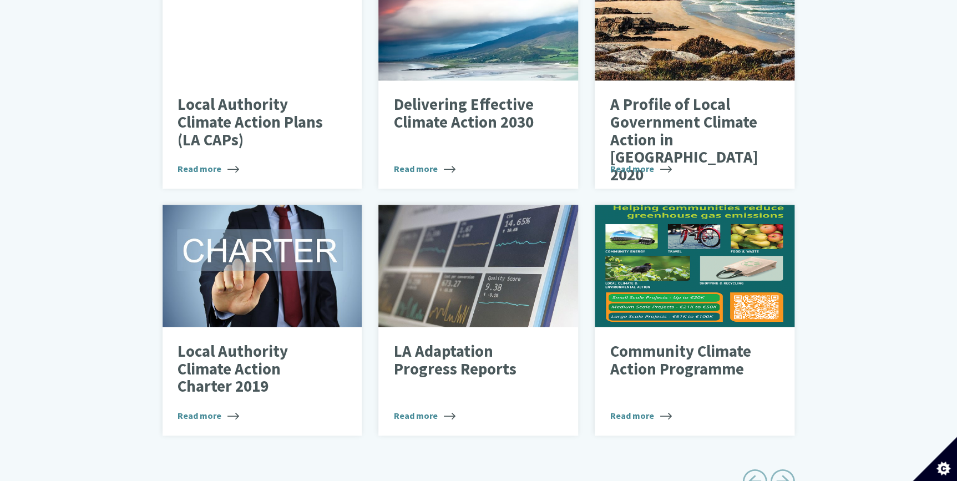
scroll to position [555, 0]
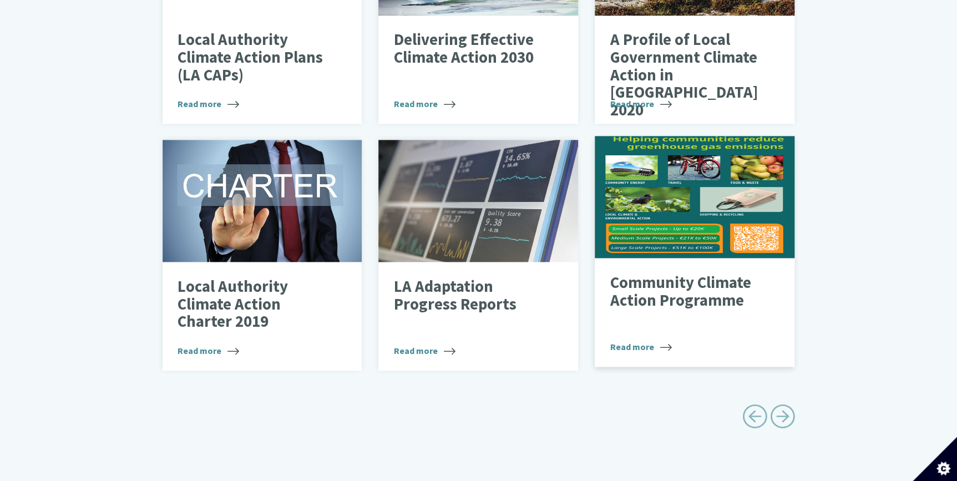
click at [671, 286] on p "Community Climate Action Programme" at bounding box center [686, 291] width 152 height 35
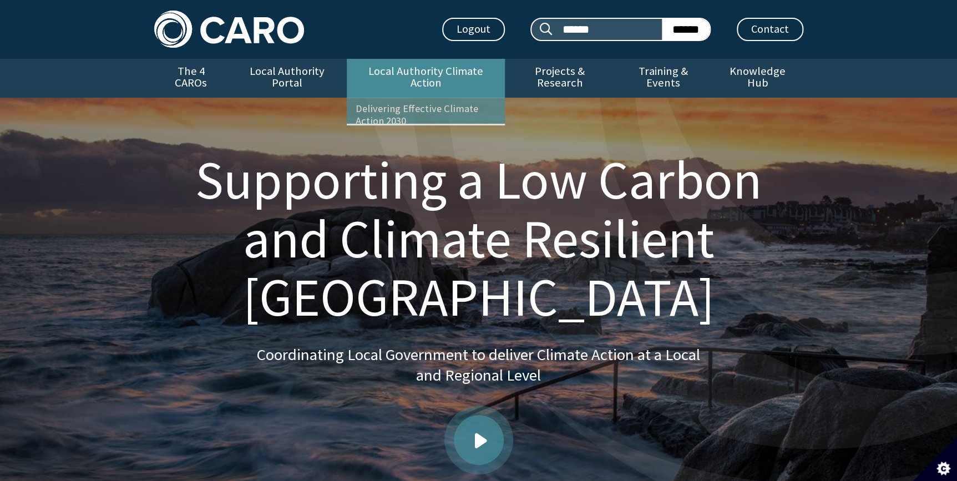
click at [439, 66] on link "Local Authority Climate Action" at bounding box center [426, 78] width 158 height 39
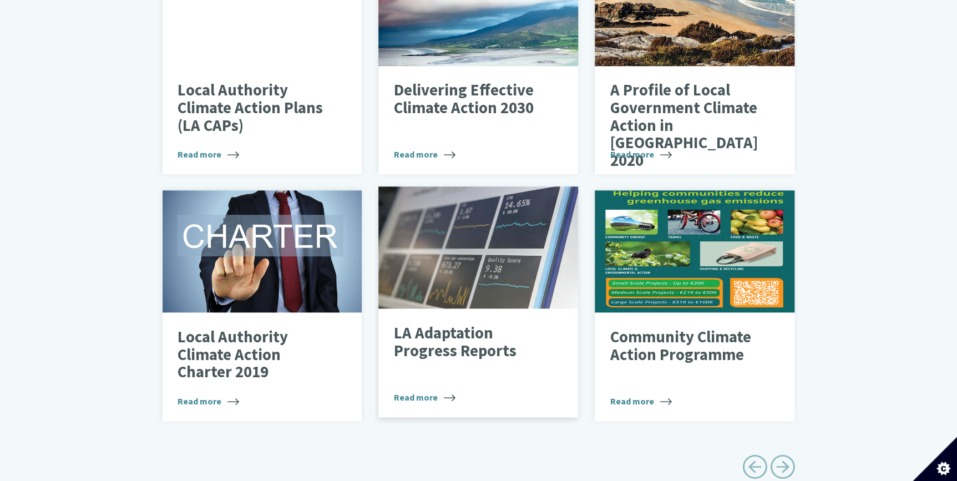
scroll to position [403, 0]
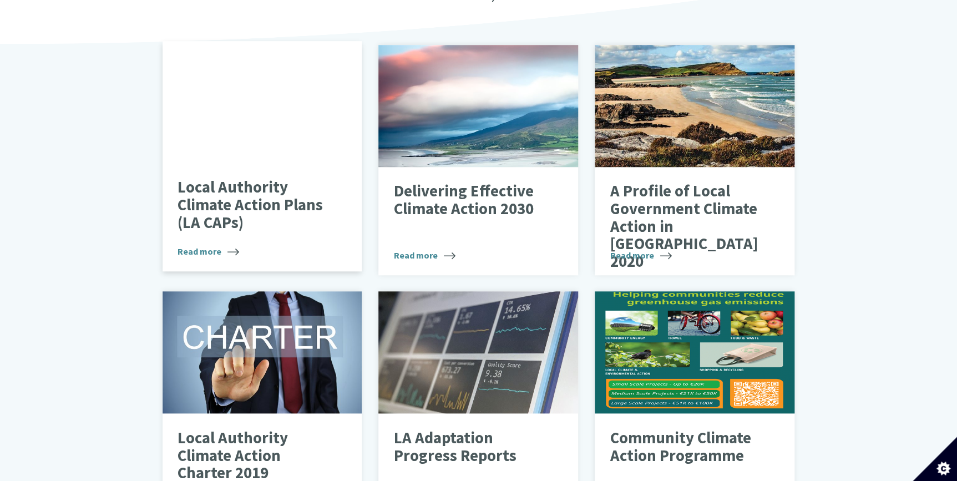
click at [287, 191] on p "Local Authority Climate Action Plans (LA CAPs)" at bounding box center [253, 205] width 152 height 53
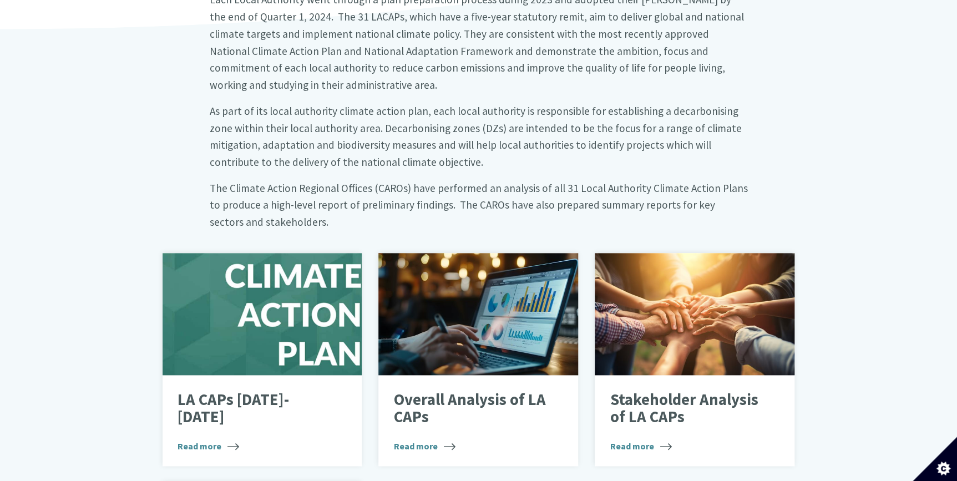
scroll to position [504, 0]
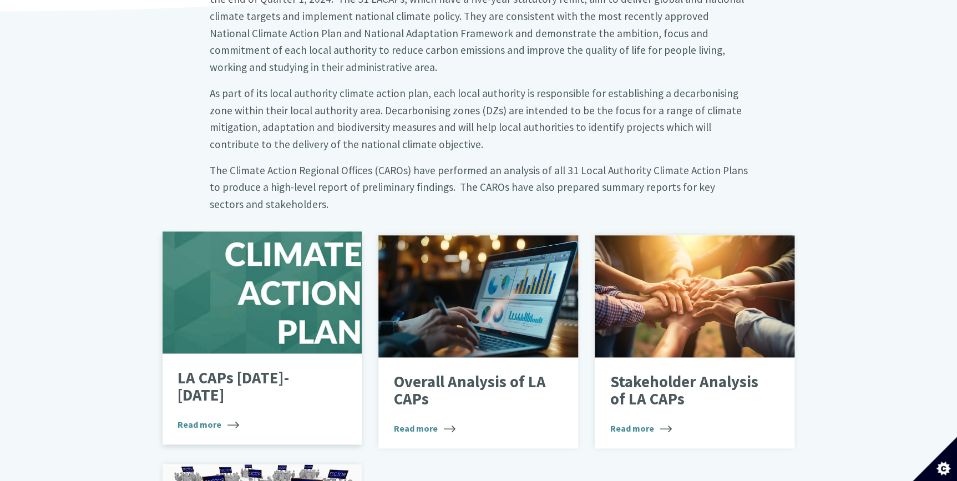
click at [238, 272] on div at bounding box center [262, 292] width 200 height 122
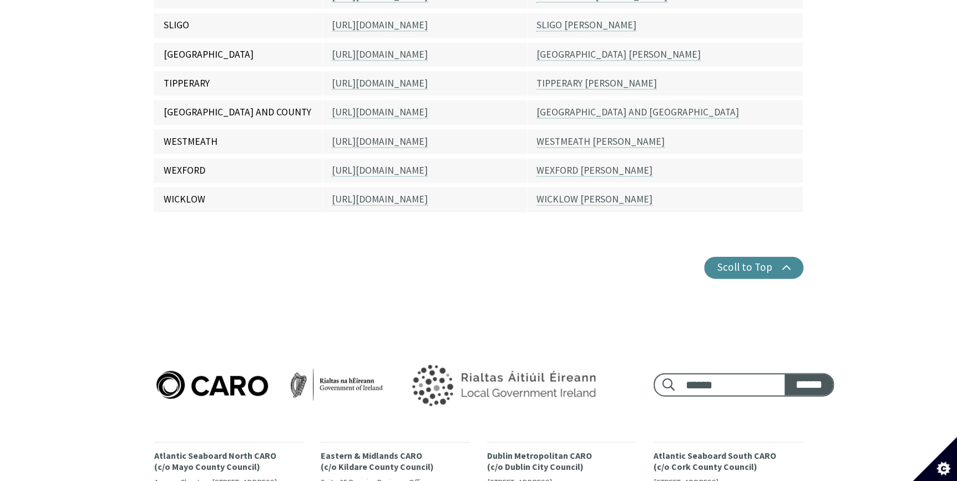
scroll to position [988, 0]
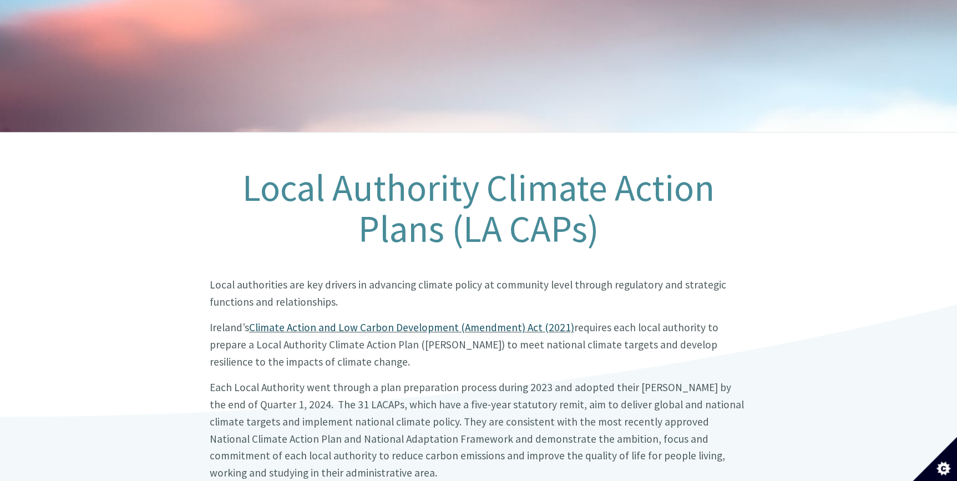
scroll to position [8, 0]
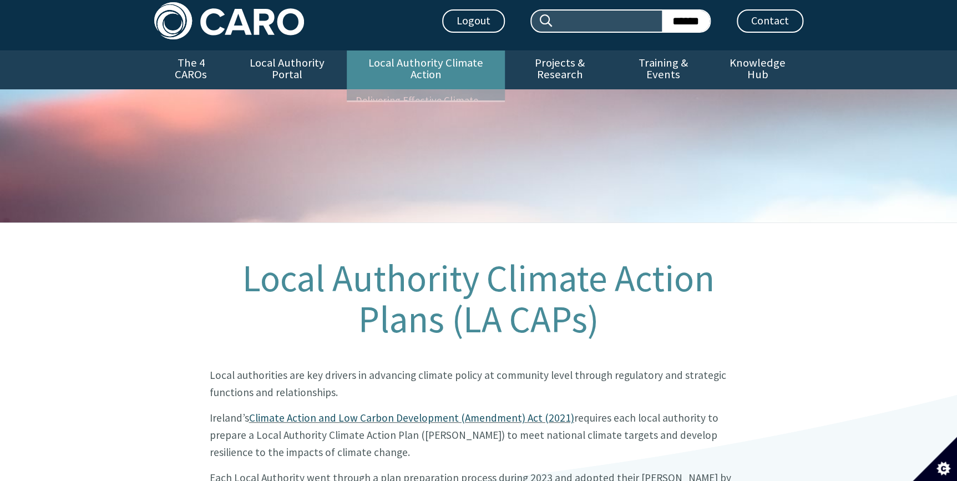
click at [414, 54] on link "Local Authority Climate Action" at bounding box center [426, 69] width 158 height 39
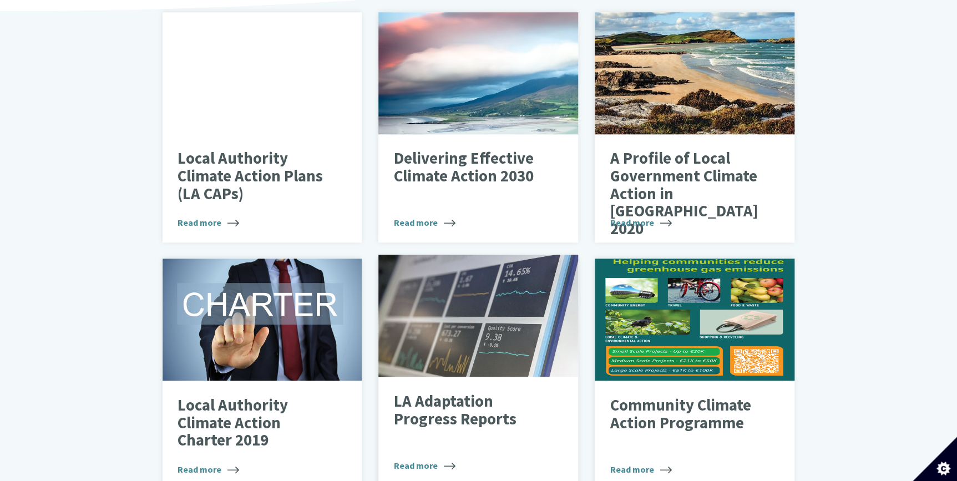
scroll to position [454, 0]
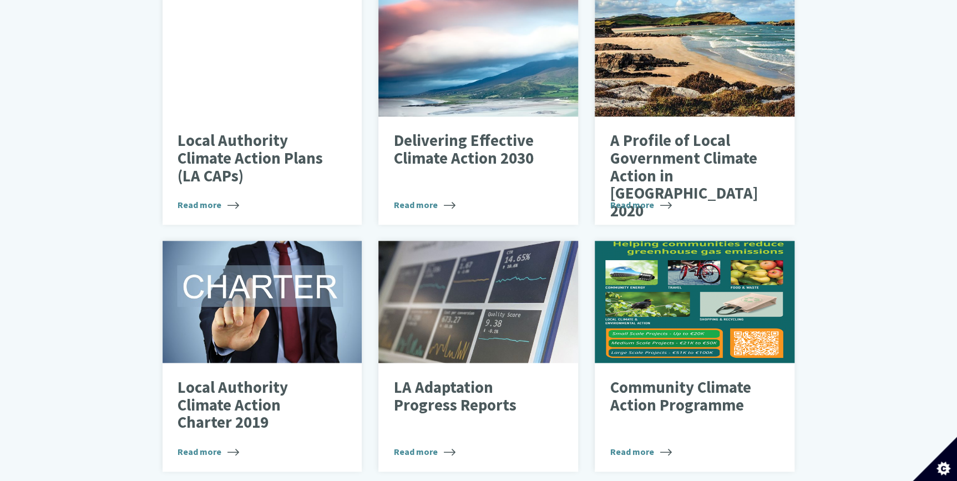
click at [0, 155] on div "Local Authority Climate Action Our Local Authorities occupy a pivotal role in t…" at bounding box center [478, 184] width 957 height 814
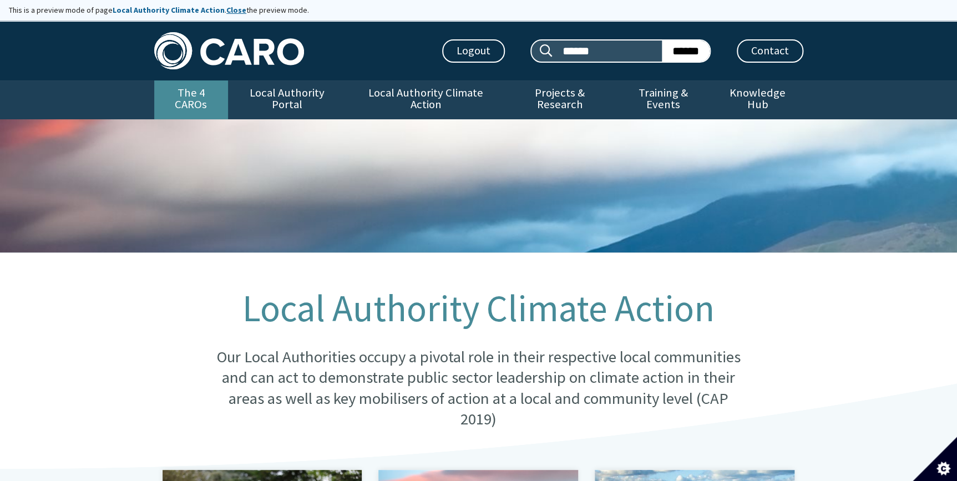
click at [215, 85] on link "The 4 CAROs" at bounding box center [191, 99] width 74 height 39
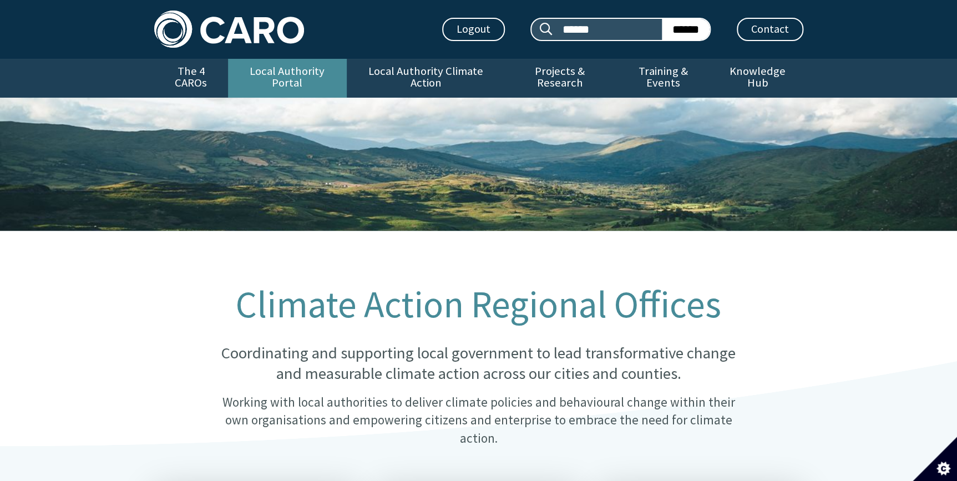
click at [299, 65] on link "Local Authority Portal" at bounding box center [287, 78] width 119 height 39
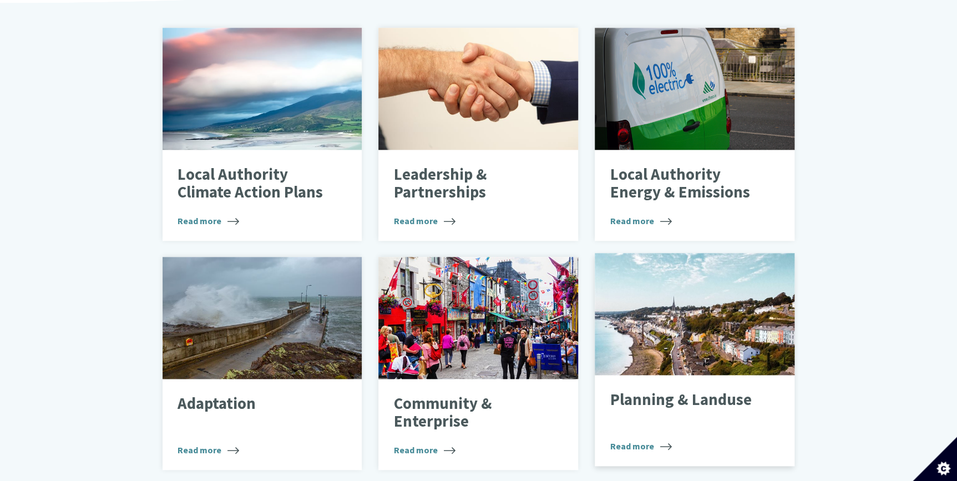
scroll to position [454, 0]
